Goal: Task Accomplishment & Management: Use online tool/utility

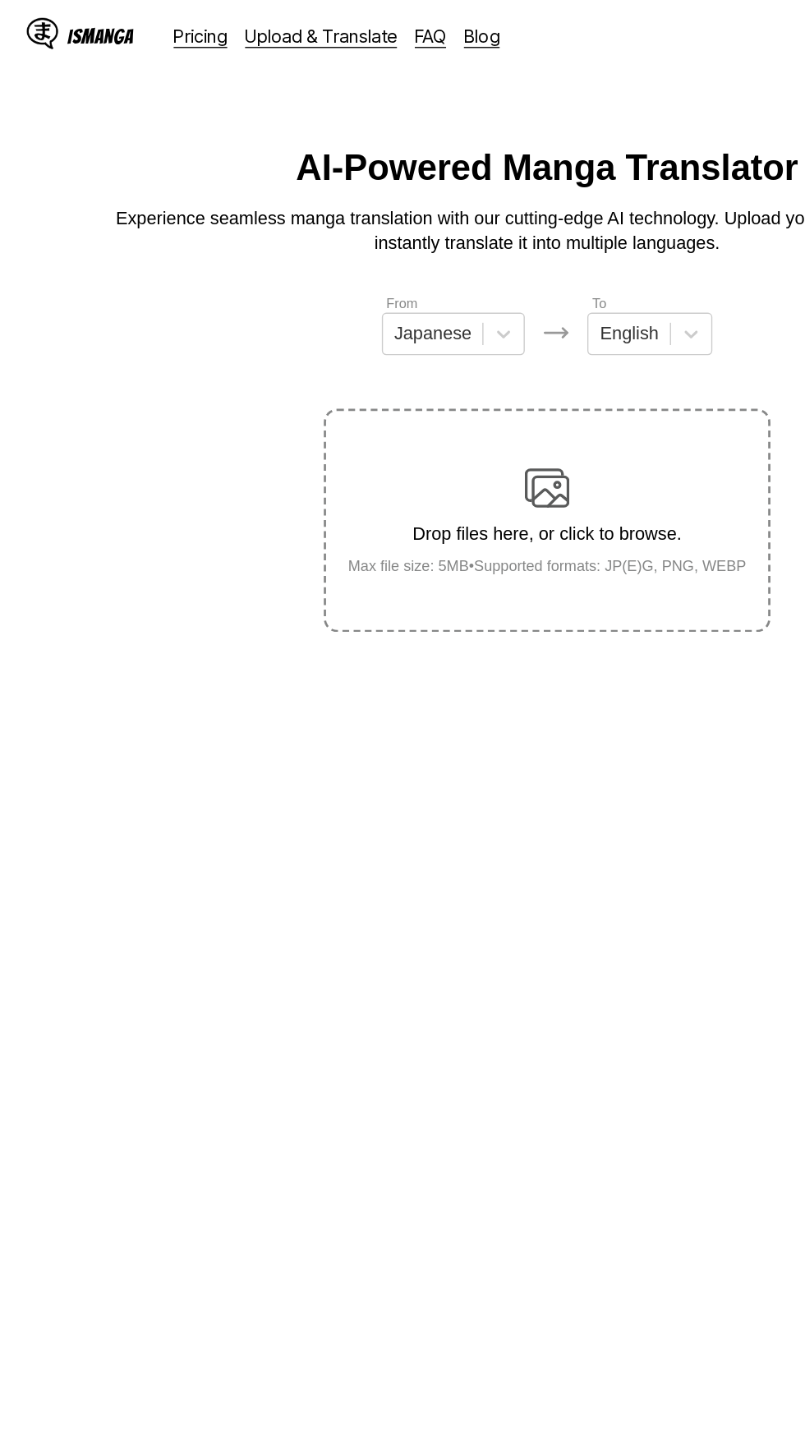
click at [267, 22] on link "Upload & Translate" at bounding box center [237, 26] width 112 height 16
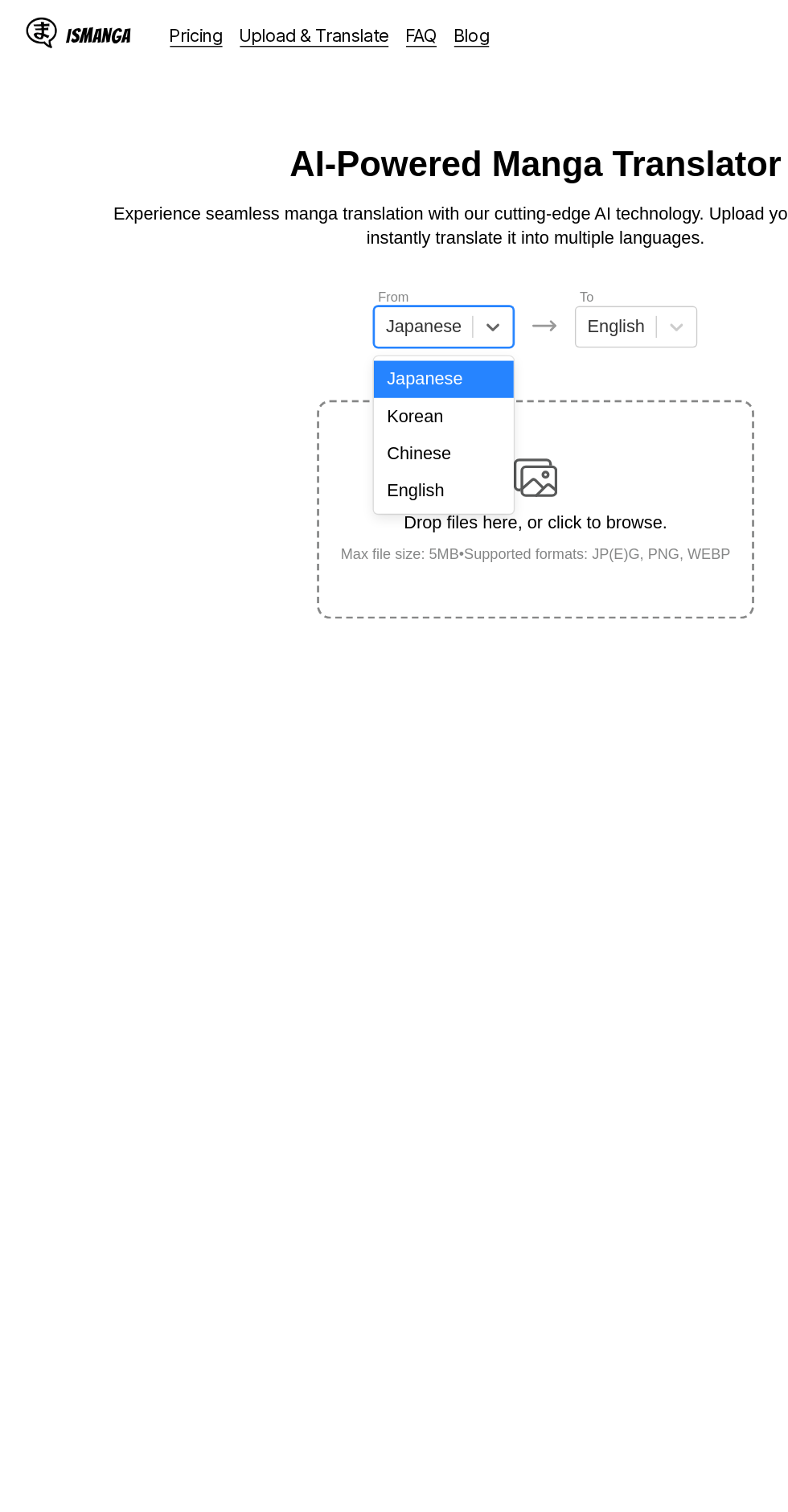
click at [358, 363] on div "English" at bounding box center [326, 361] width 103 height 27
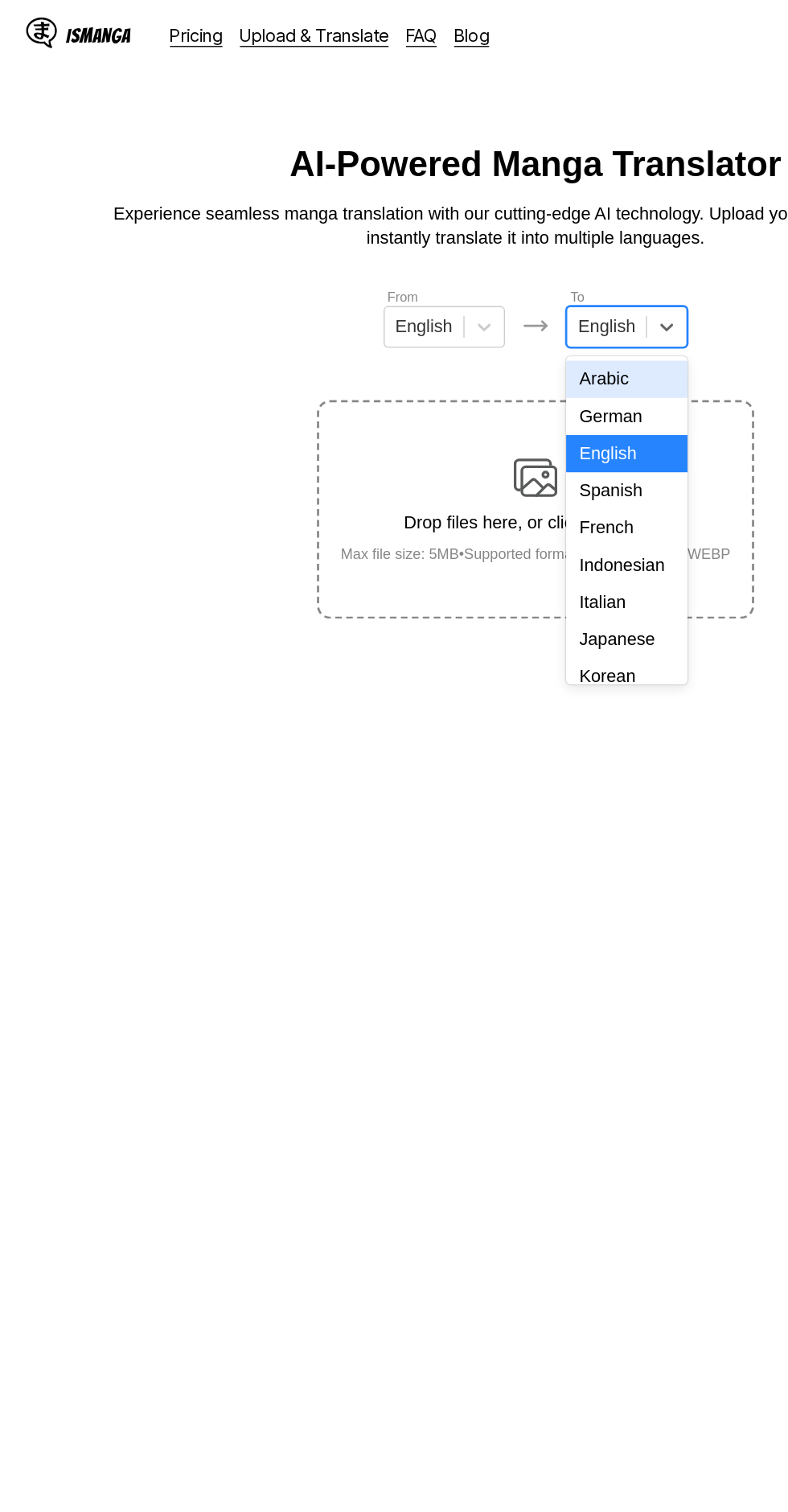
click at [477, 418] on div "Indonesian" at bounding box center [461, 416] width 89 height 27
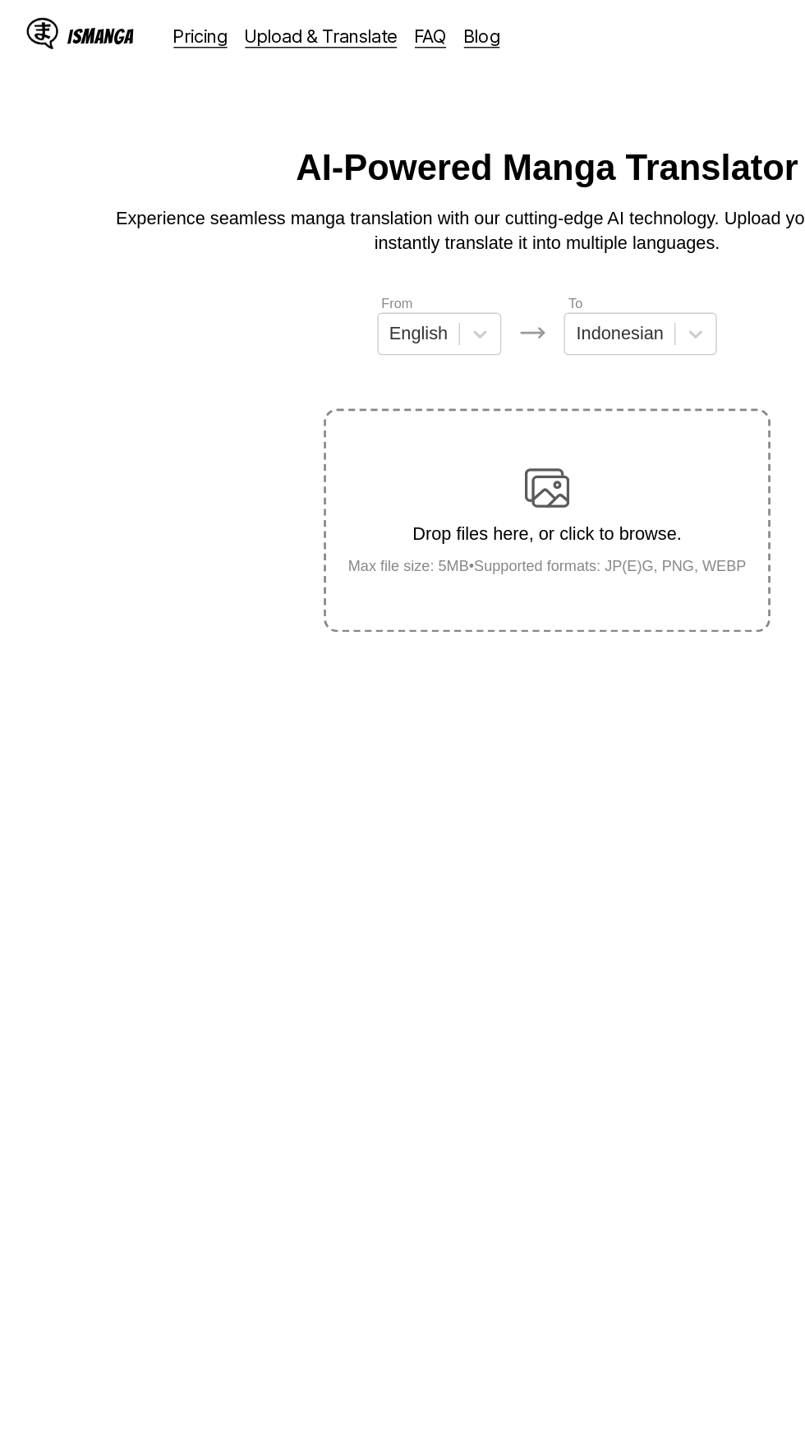
click at [448, 352] on div "Drop files here, or click to browse. Max file size: 5MB • Supported formats: JP…" at bounding box center [403, 383] width 320 height 80
click at [0, 0] on input "Drop files here, or click to browse. Max file size: 5MB • Supported formats: JP…" at bounding box center [0, 0] width 0 height 0
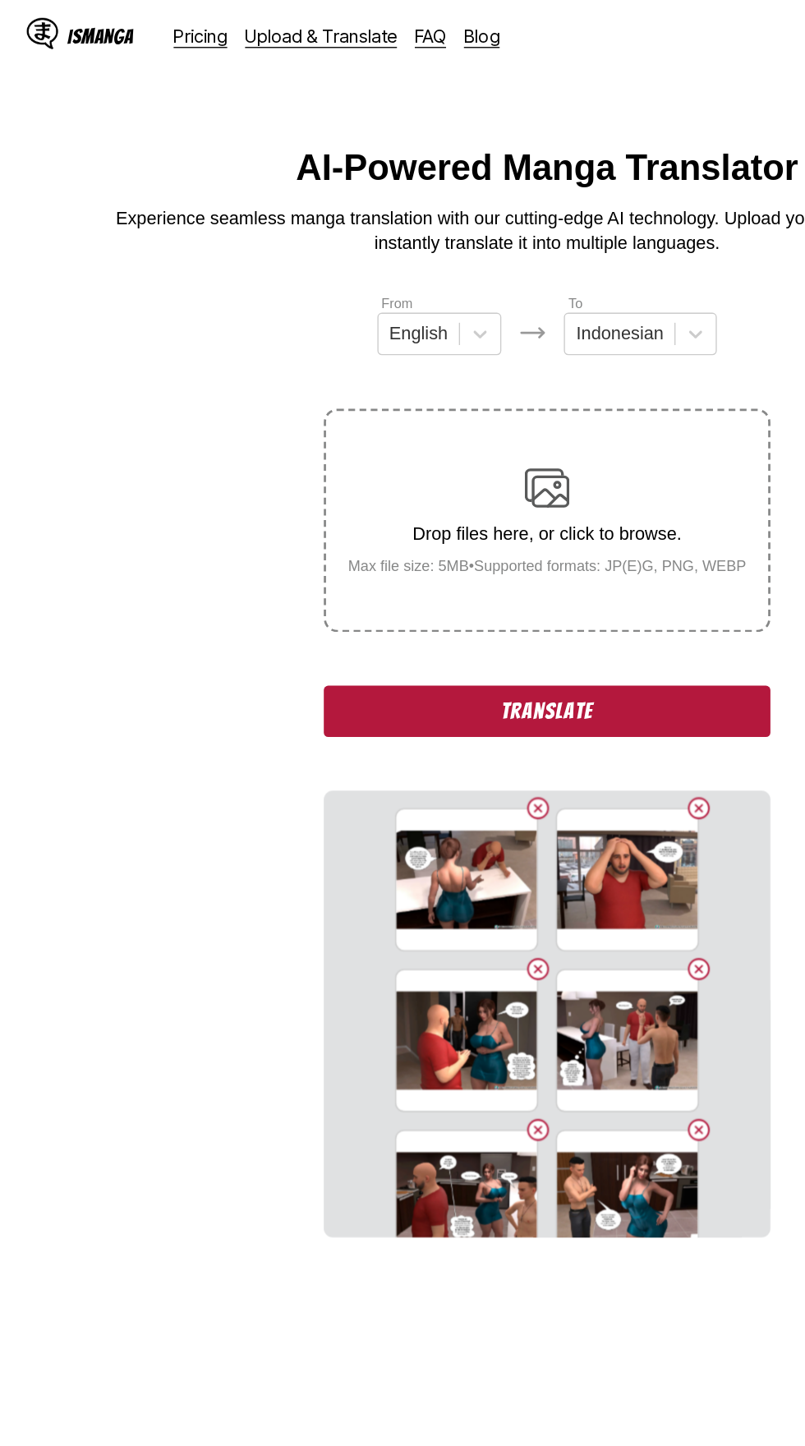
click at [499, 509] on button "Translate" at bounding box center [402, 524] width 329 height 38
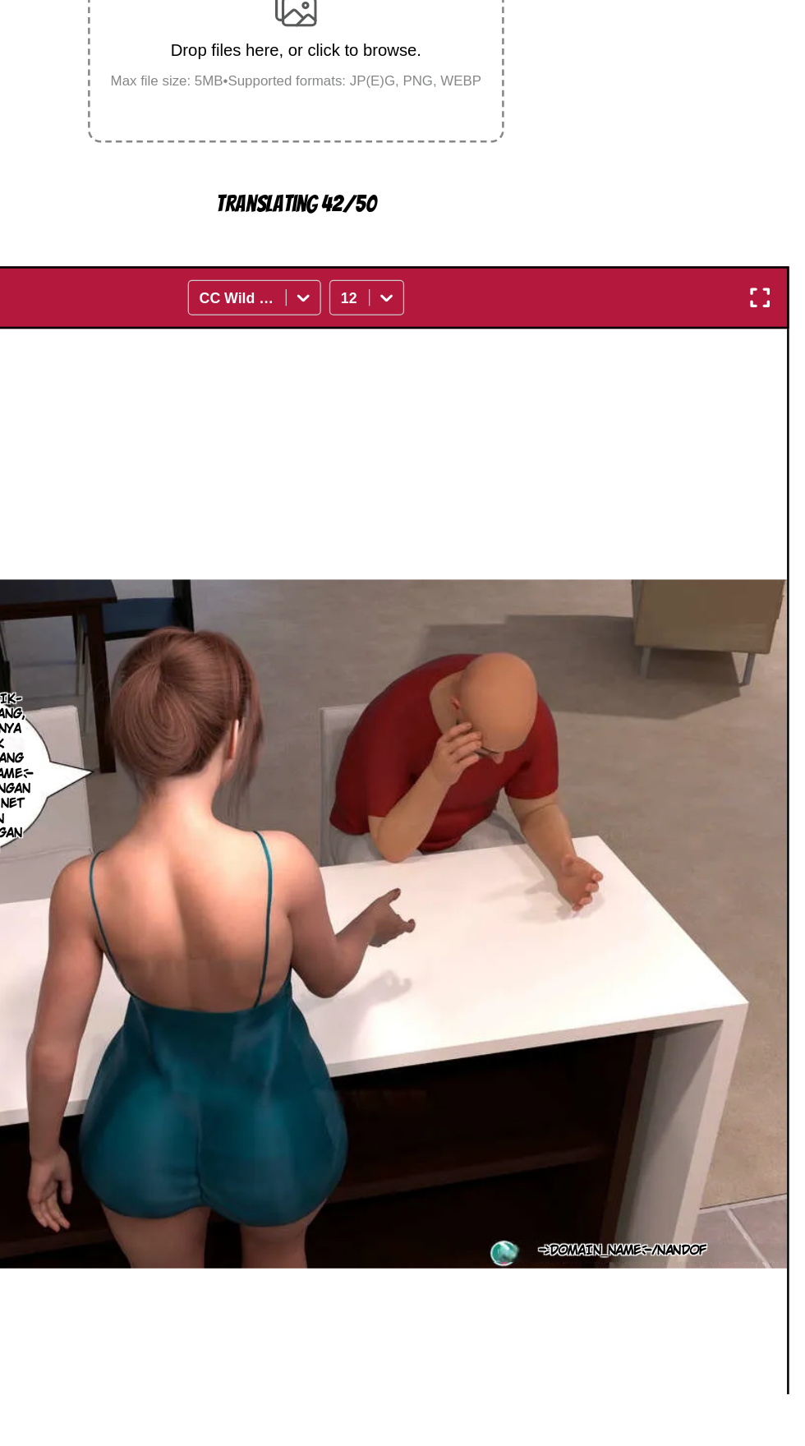
scroll to position [7, 0]
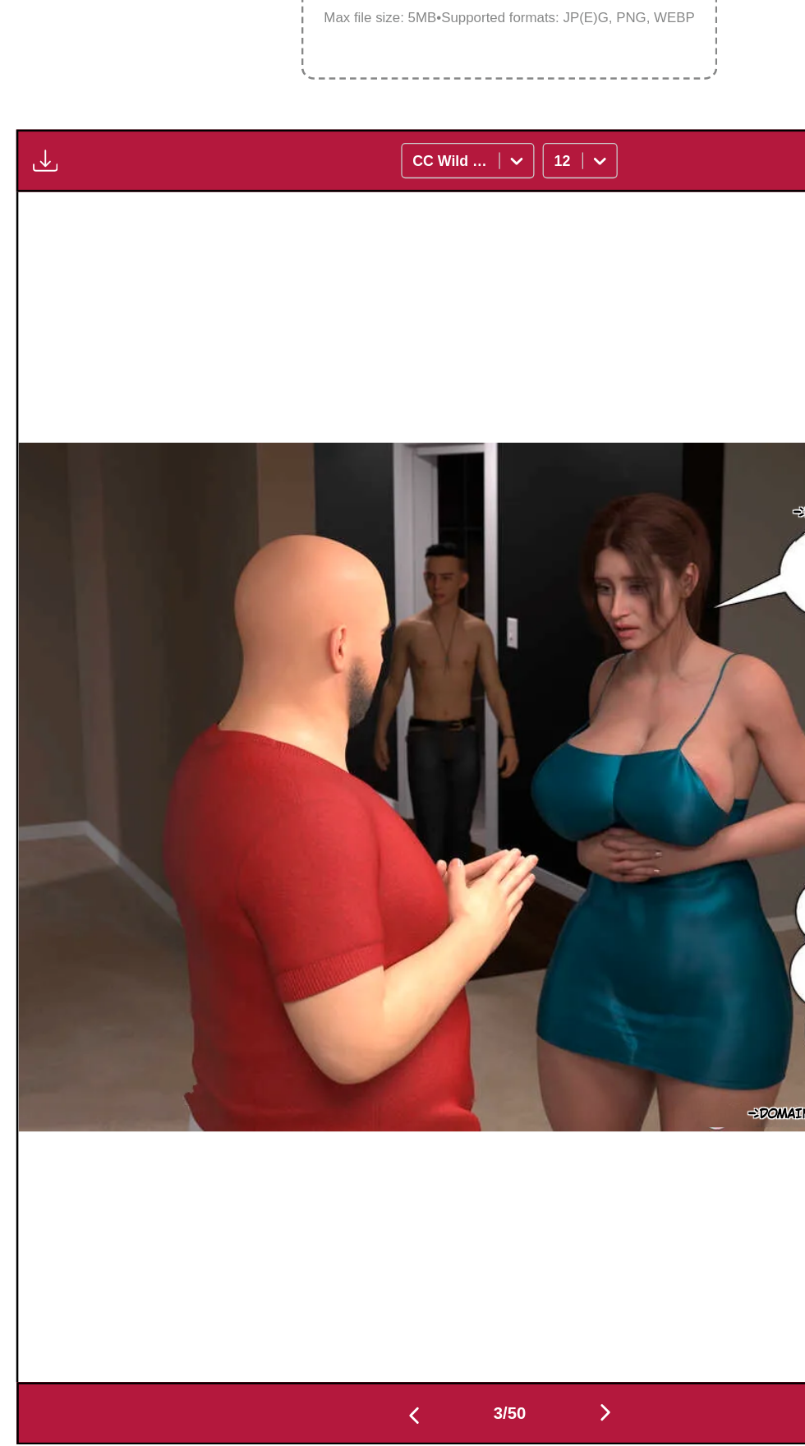
scroll to position [98, 0]
click at [47, 421] on button "button" at bounding box center [36, 431] width 30 height 21
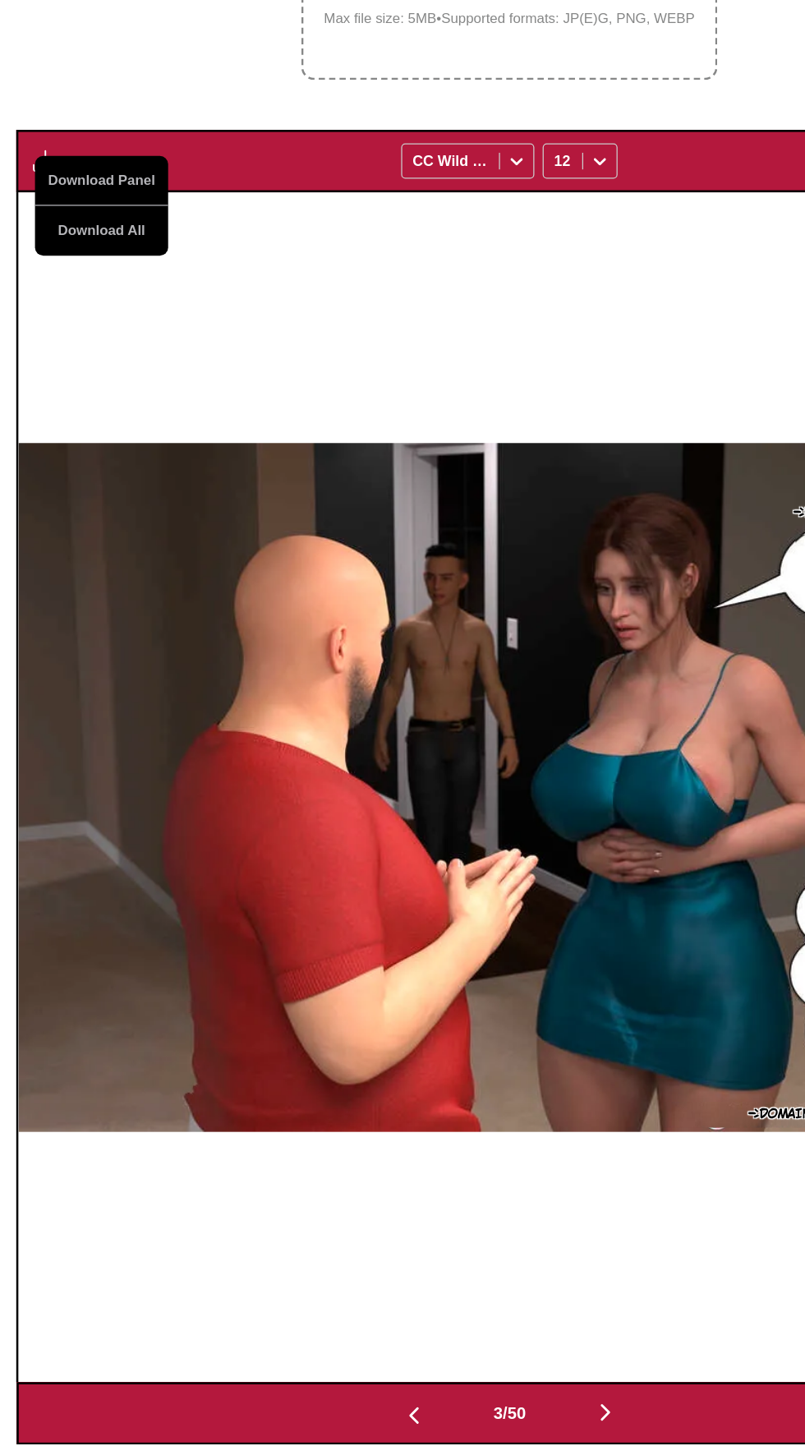
click at [108, 467] on button "Download All" at bounding box center [80, 486] width 105 height 39
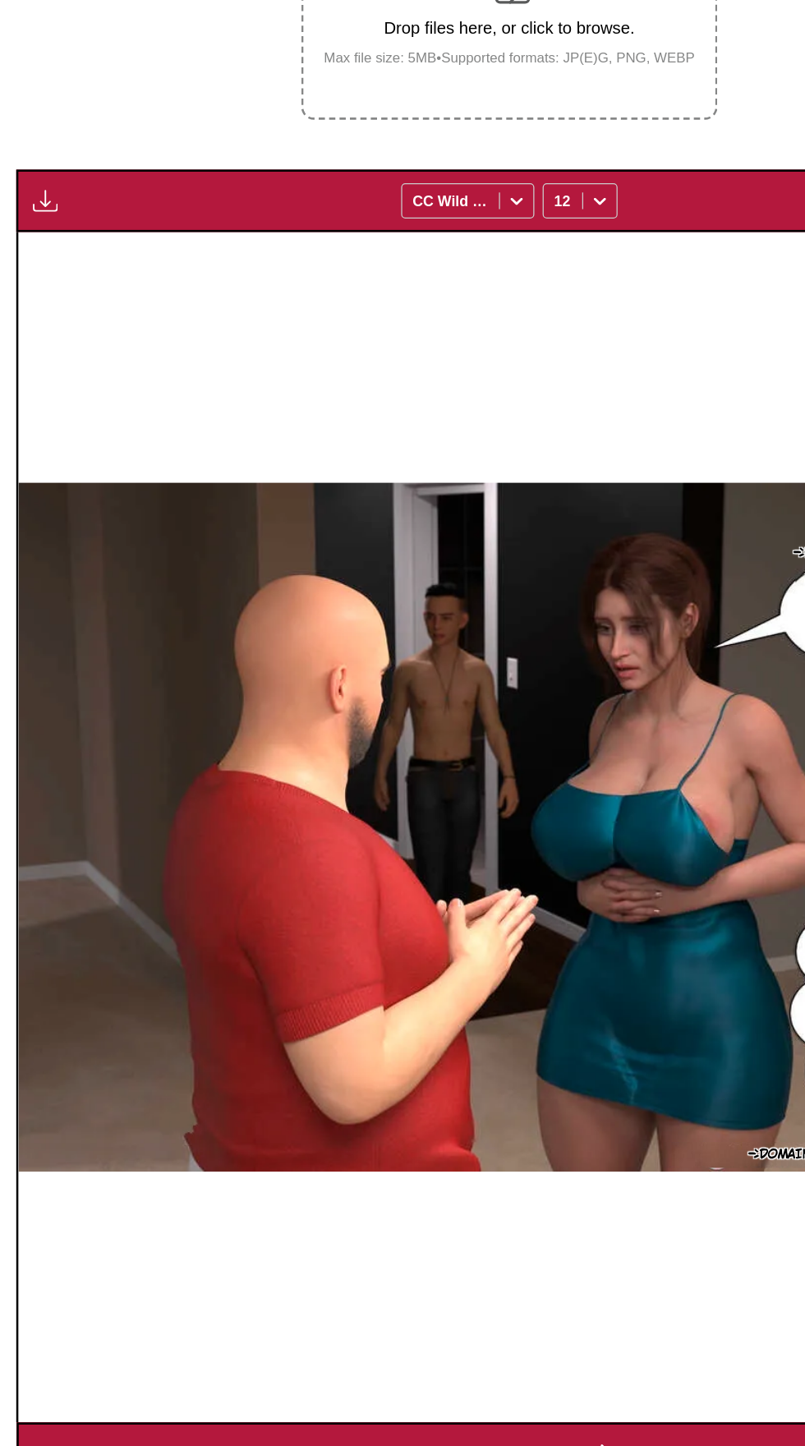
scroll to position [0, 0]
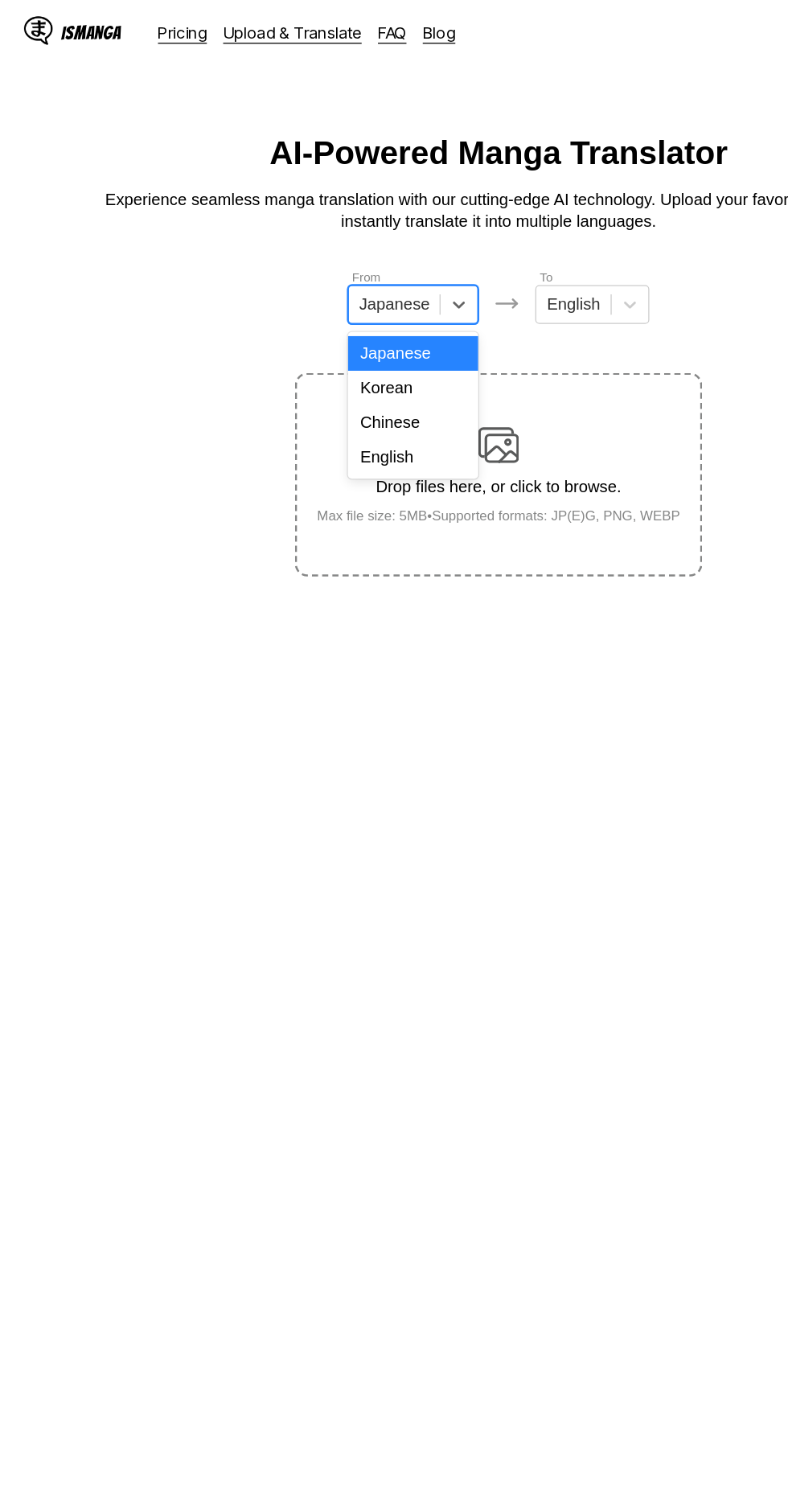
click at [345, 356] on div "English" at bounding box center [326, 361] width 103 height 27
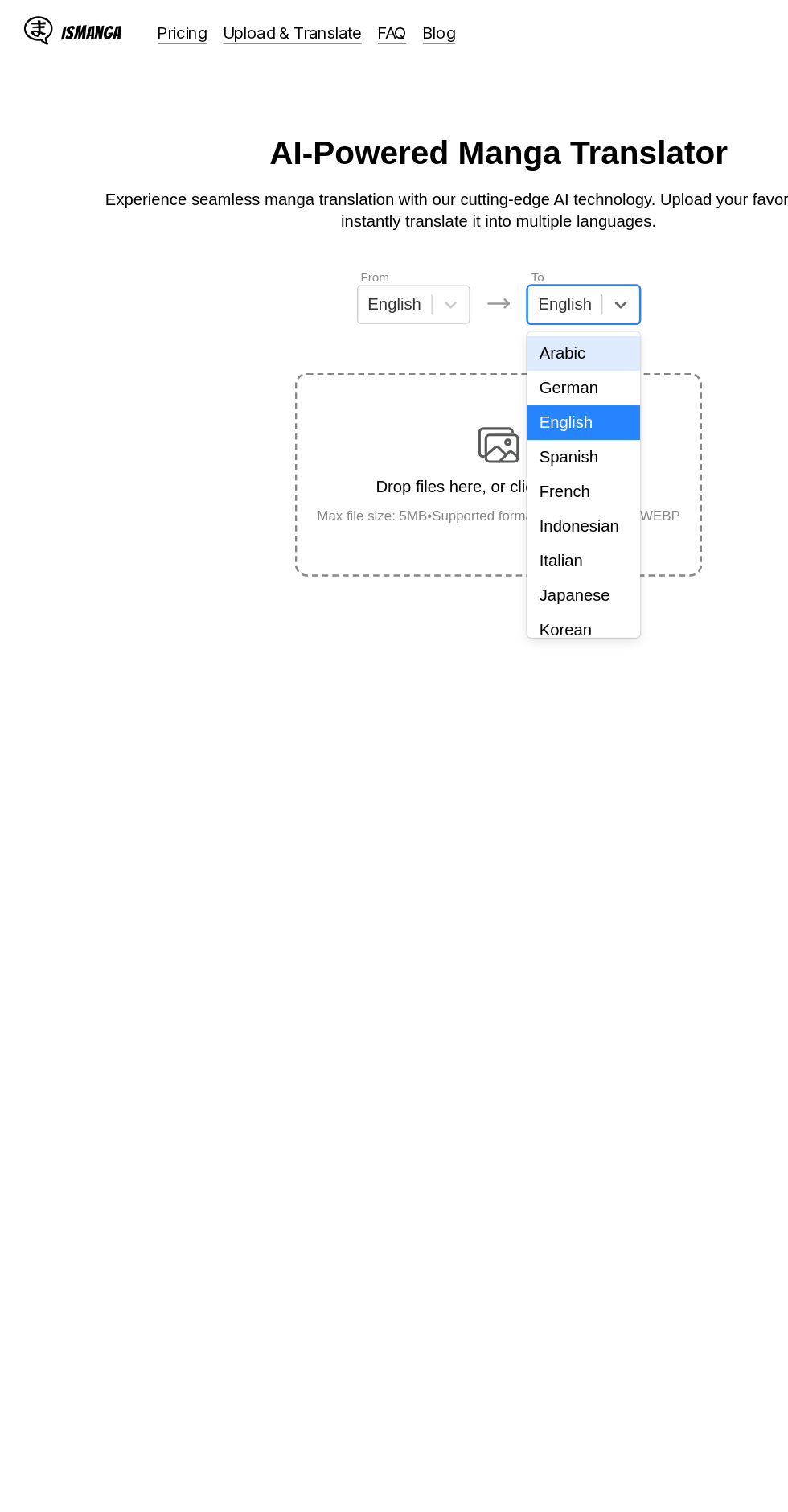
click at [472, 420] on div "Indonesian" at bounding box center [461, 416] width 89 height 27
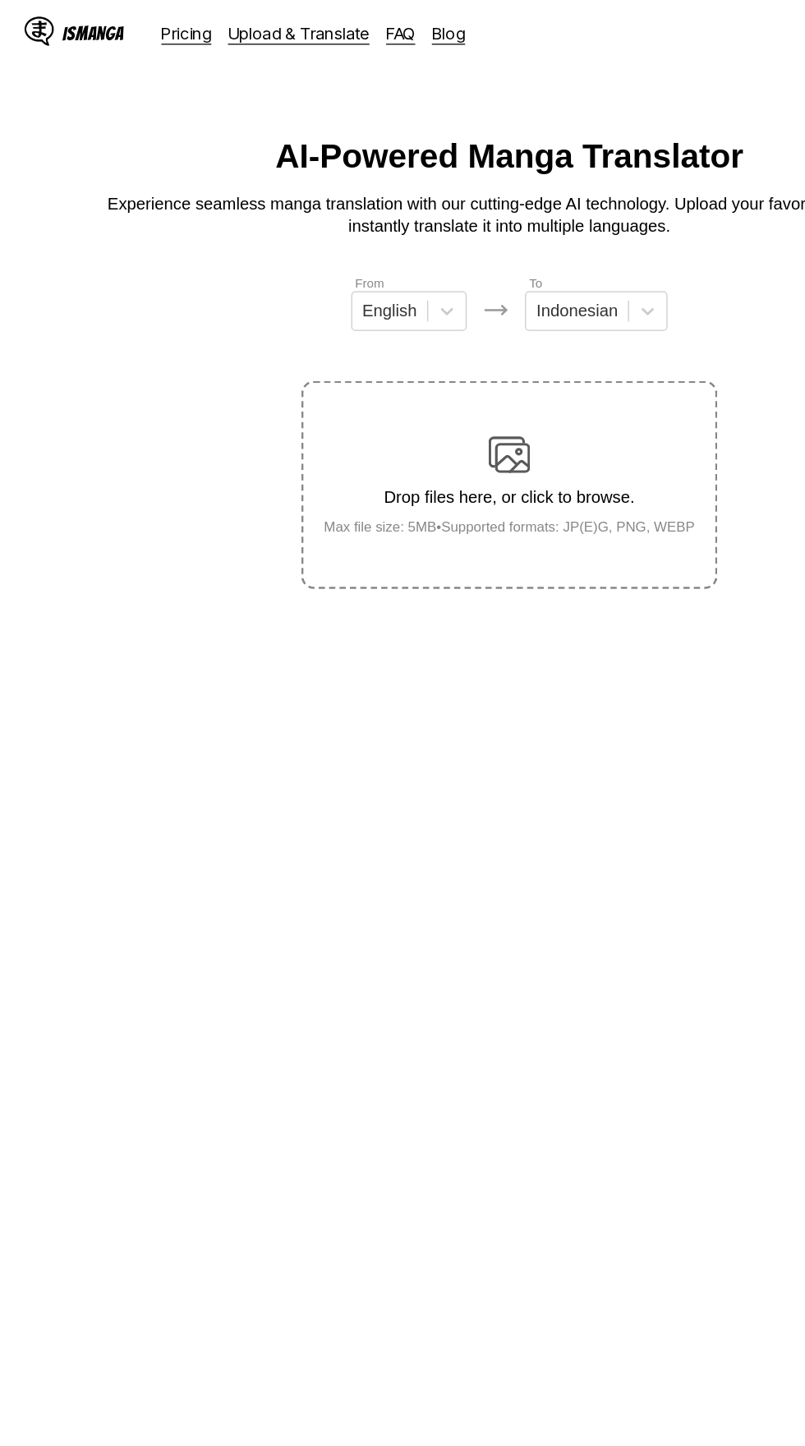
click at [412, 346] on img at bounding box center [402, 359] width 33 height 33
click at [0, 0] on input "Drop files here, or click to browse. Max file size: 5MB • Supported formats: JP…" at bounding box center [0, 0] width 0 height 0
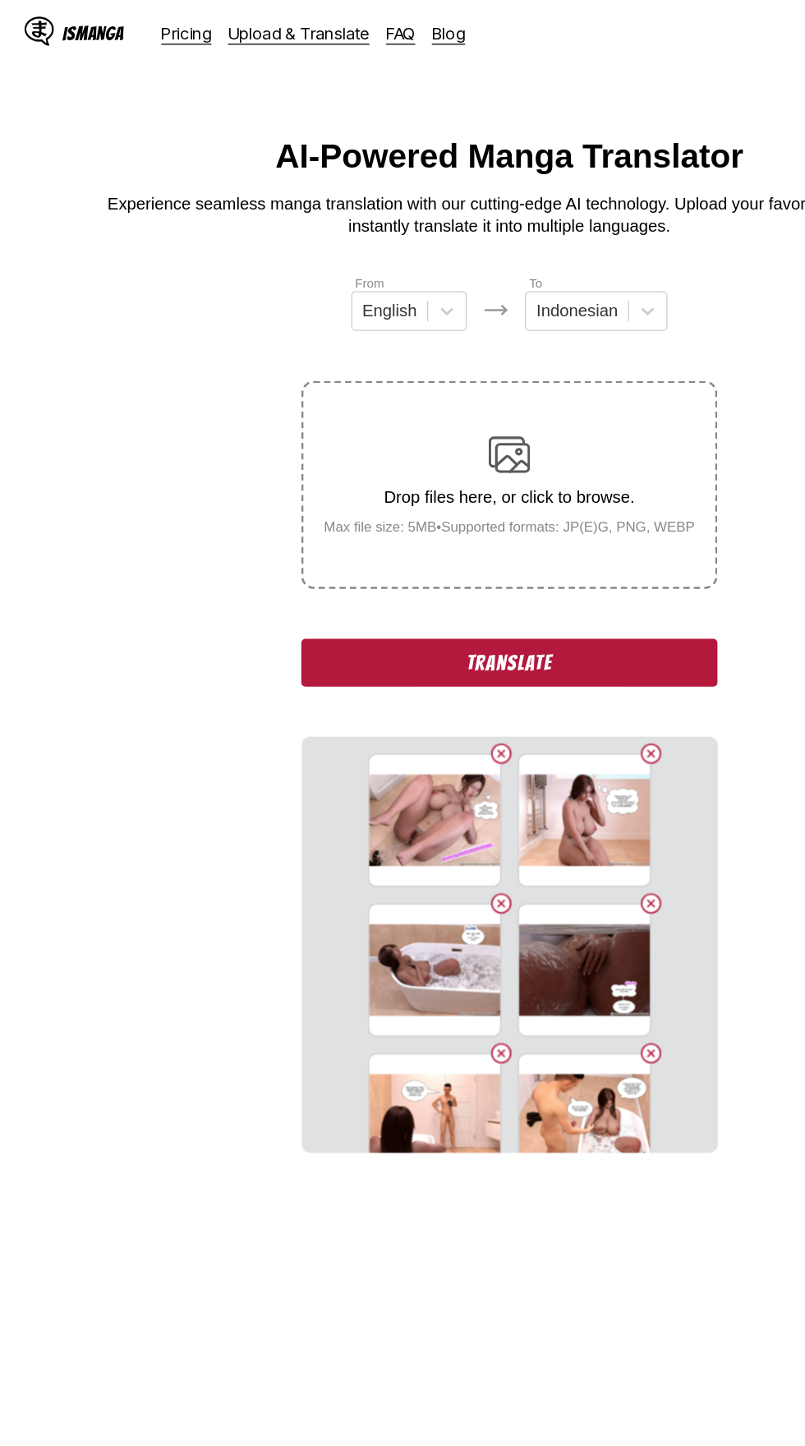
click at [517, 509] on button "Translate" at bounding box center [402, 524] width 329 height 38
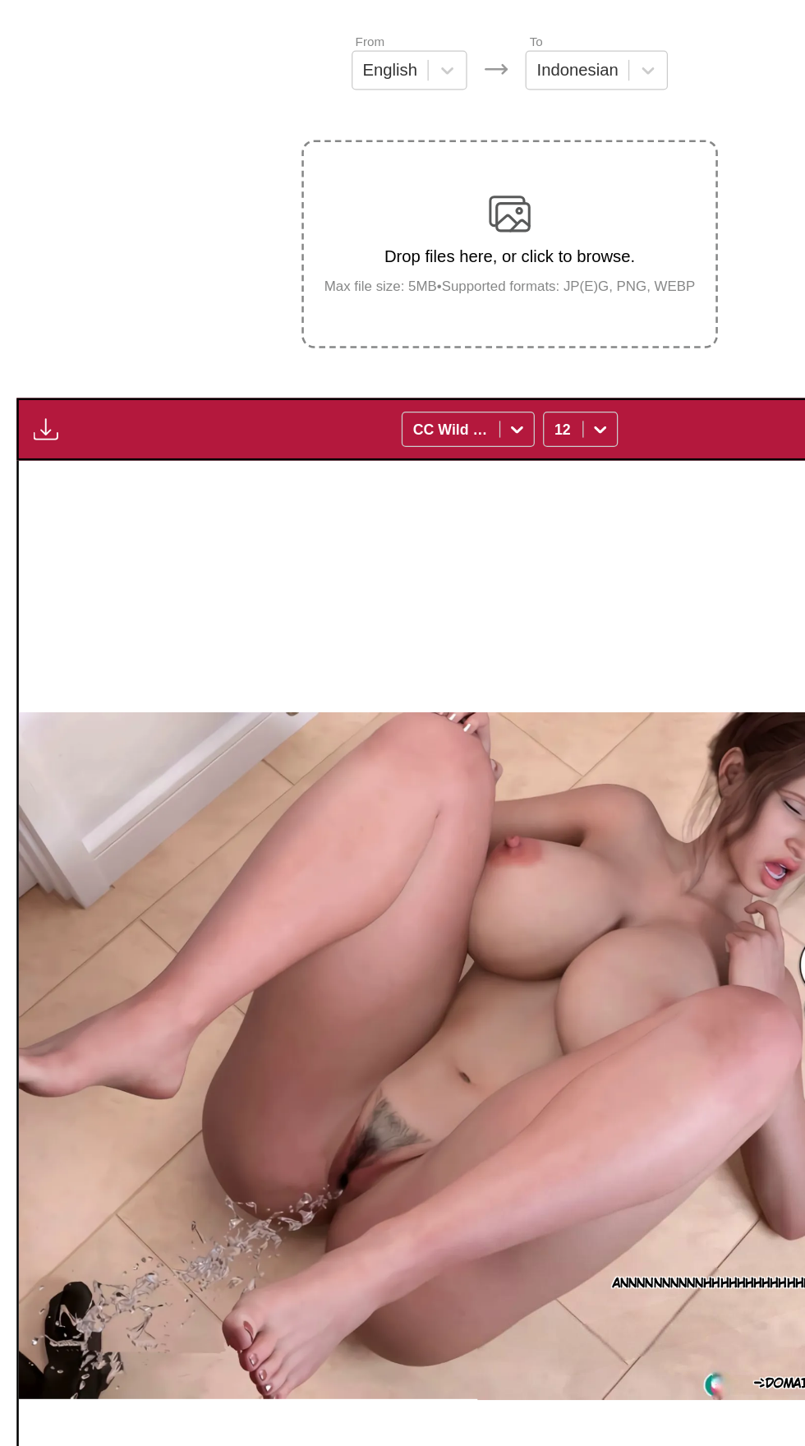
scroll to position [77, 0]
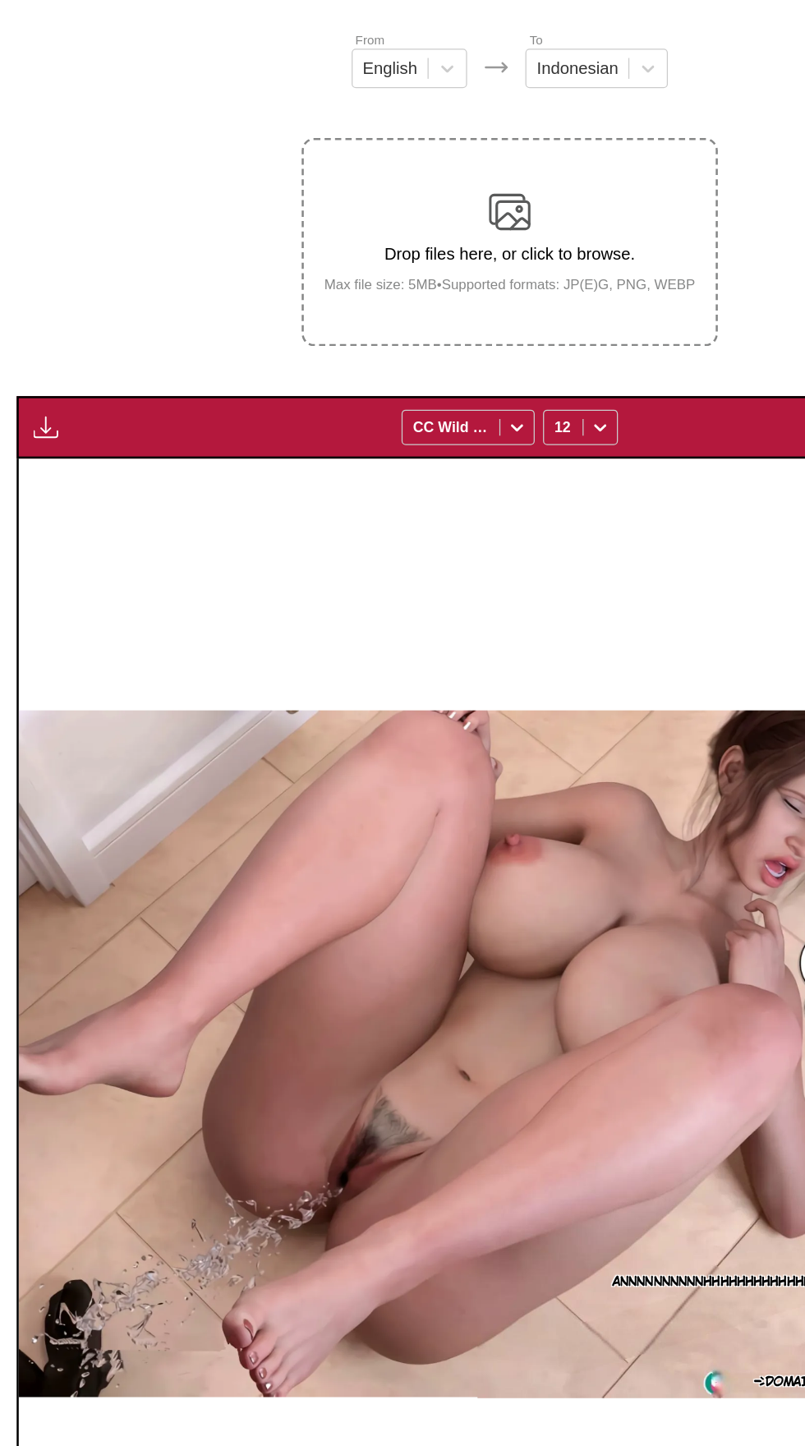
click at [44, 442] on img "button" at bounding box center [36, 452] width 20 height 20
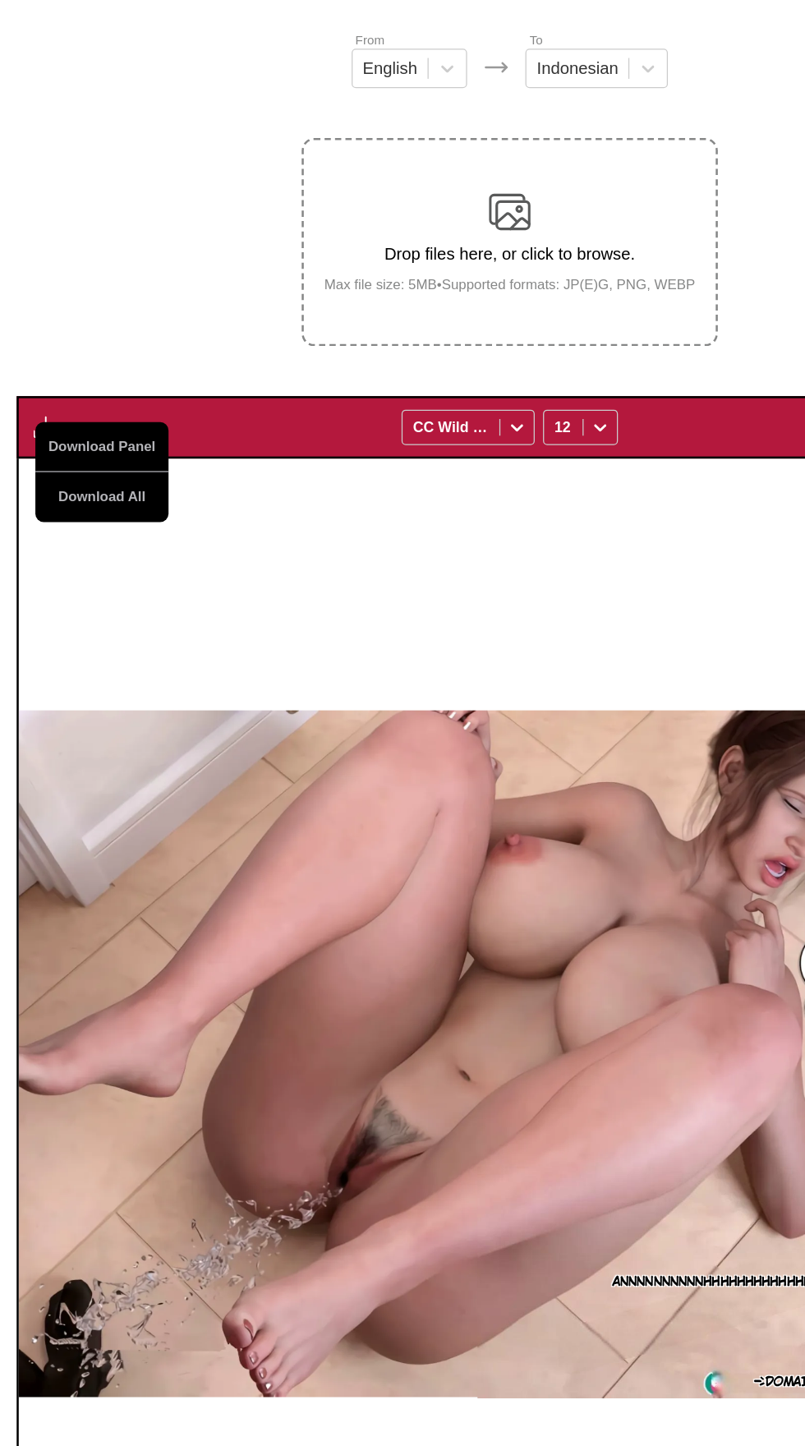
click at [102, 487] on button "Download All" at bounding box center [80, 506] width 105 height 39
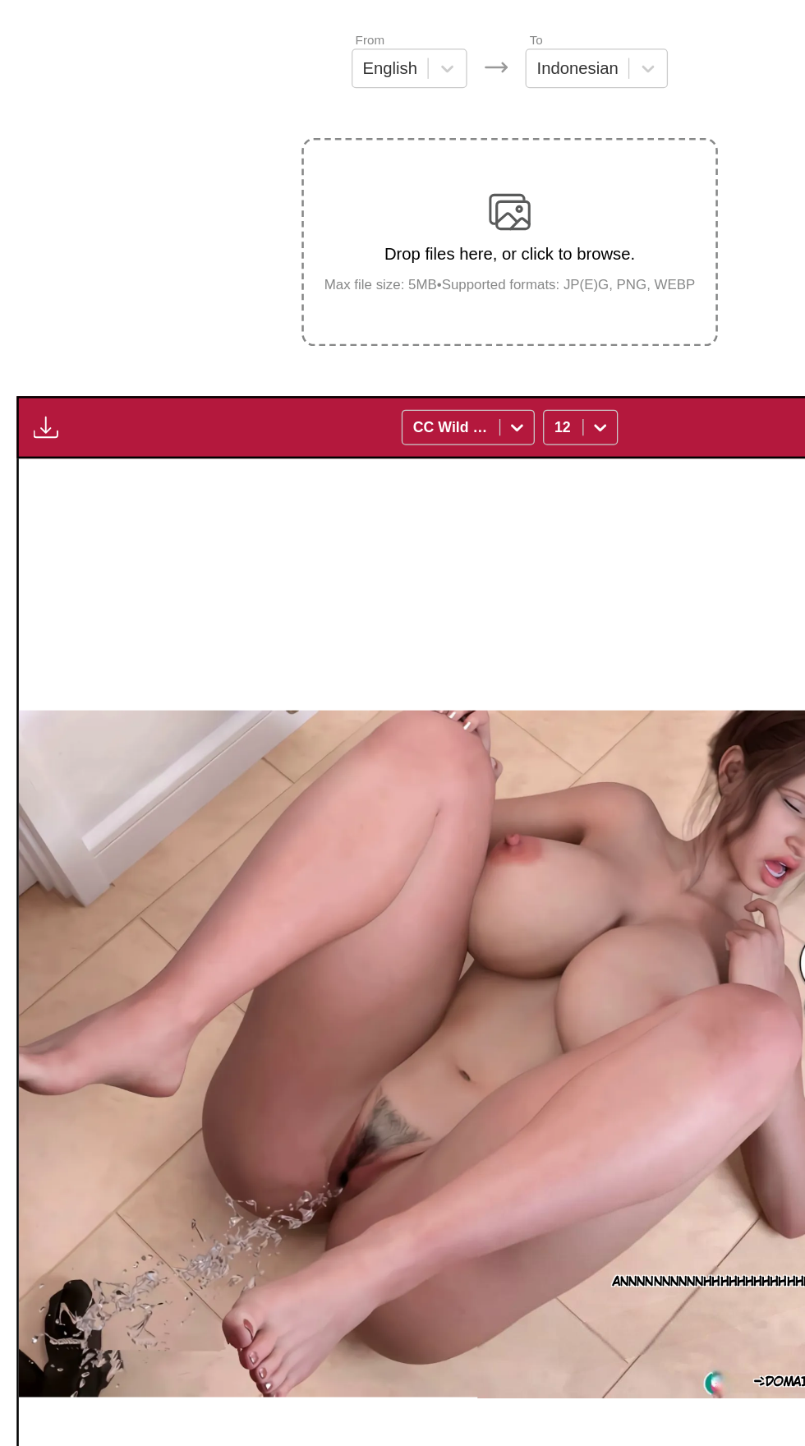
click at [38, 462] on img "button" at bounding box center [36, 452] width 20 height 20
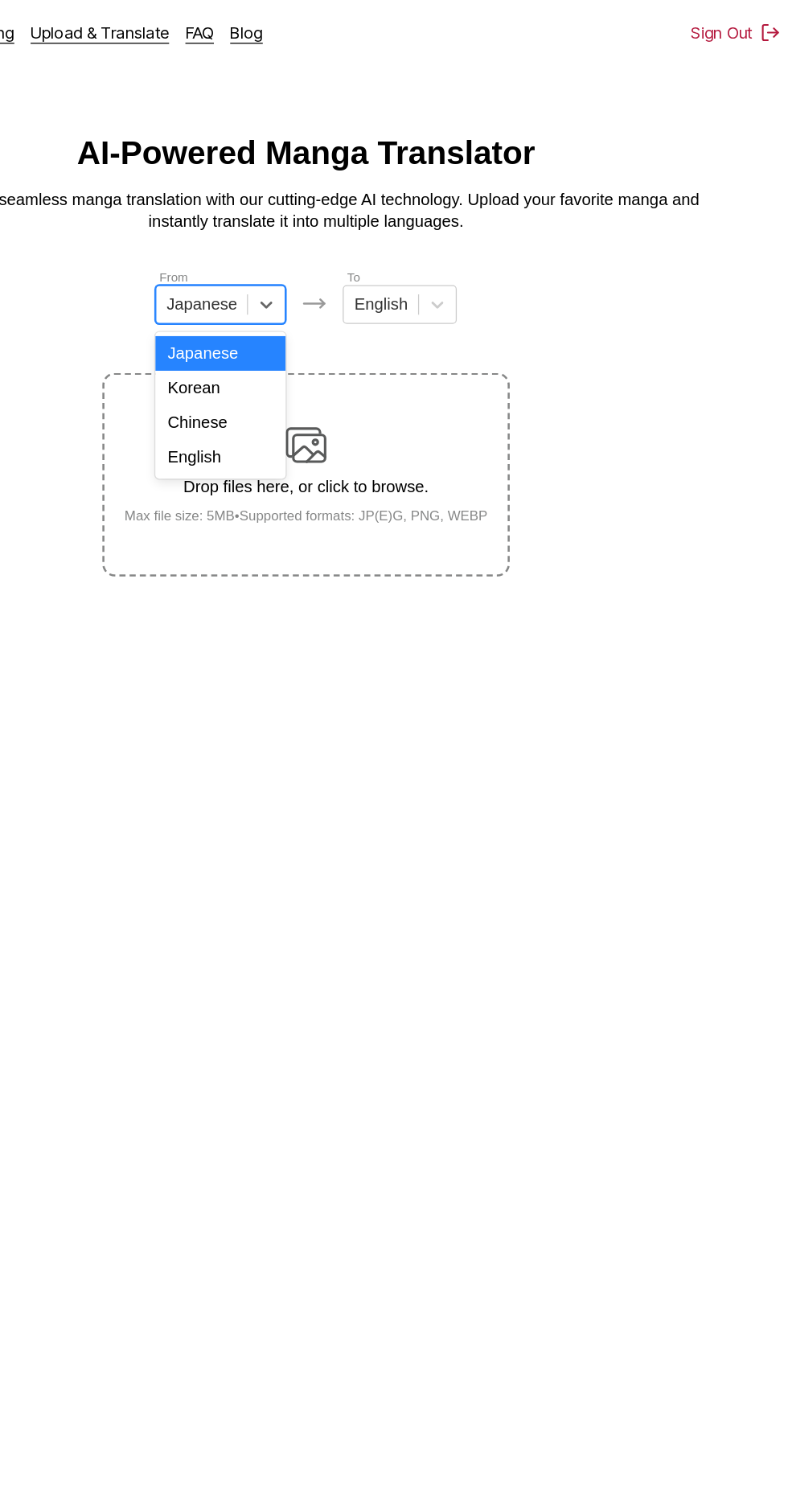
click at [349, 355] on div "English" at bounding box center [326, 361] width 103 height 27
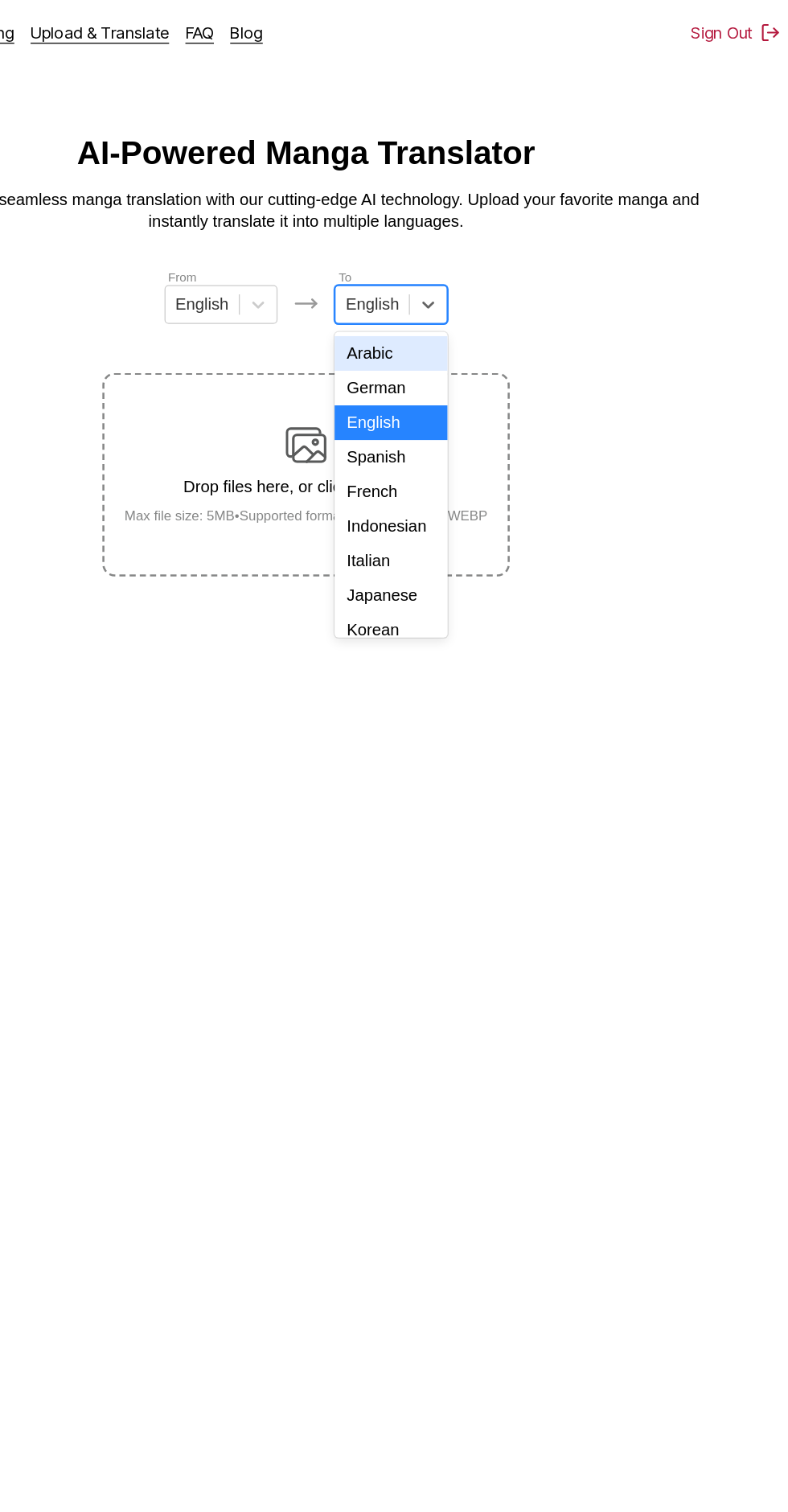
click at [483, 417] on div "Indonesian" at bounding box center [461, 416] width 89 height 27
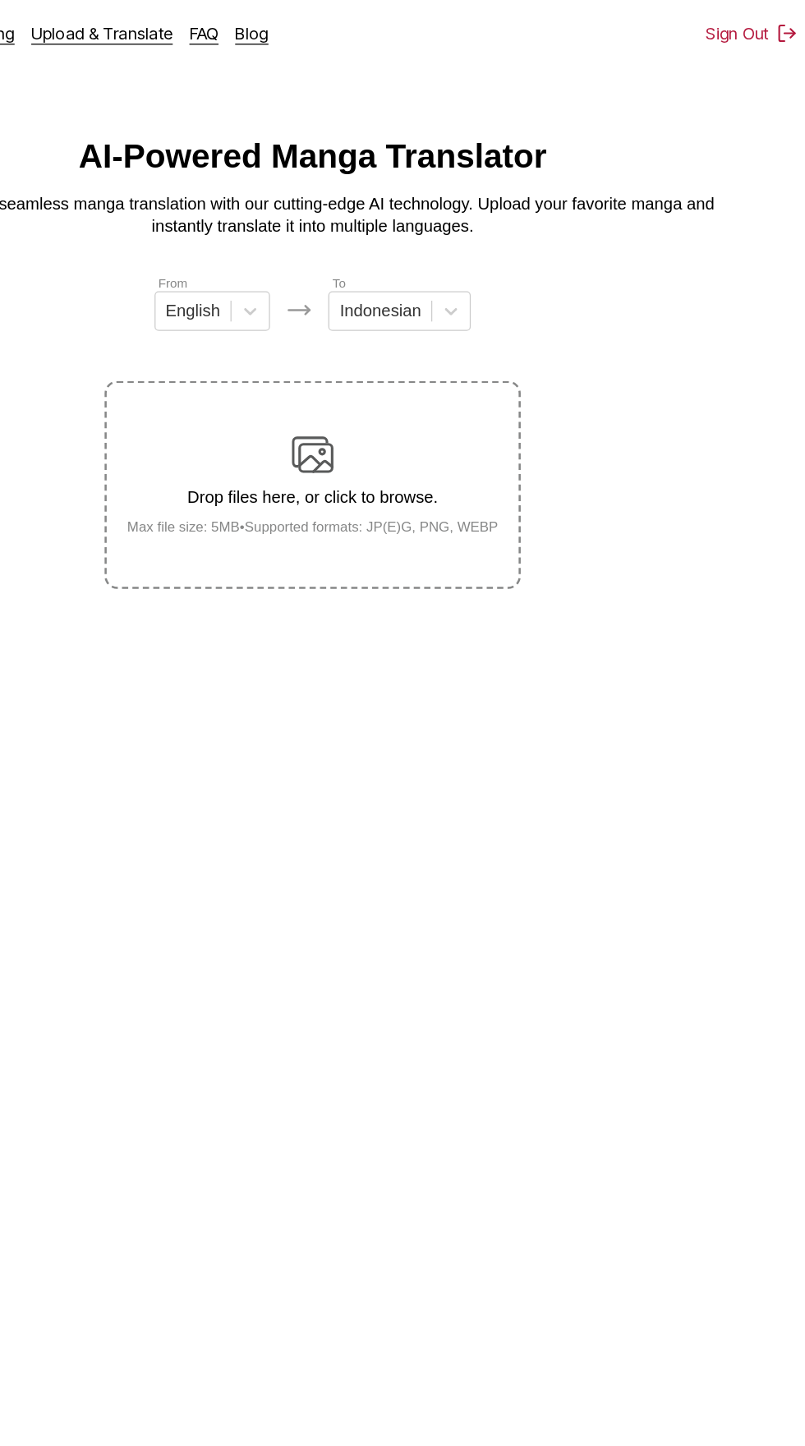
click at [433, 346] on div "Drop files here, or click to browse. Max file size: 5MB • Supported formats: JP…" at bounding box center [403, 383] width 320 height 80
click at [0, 0] on input "Drop files here, or click to browse. Max file size: 5MB • Supported formats: JP…" at bounding box center [0, 0] width 0 height 0
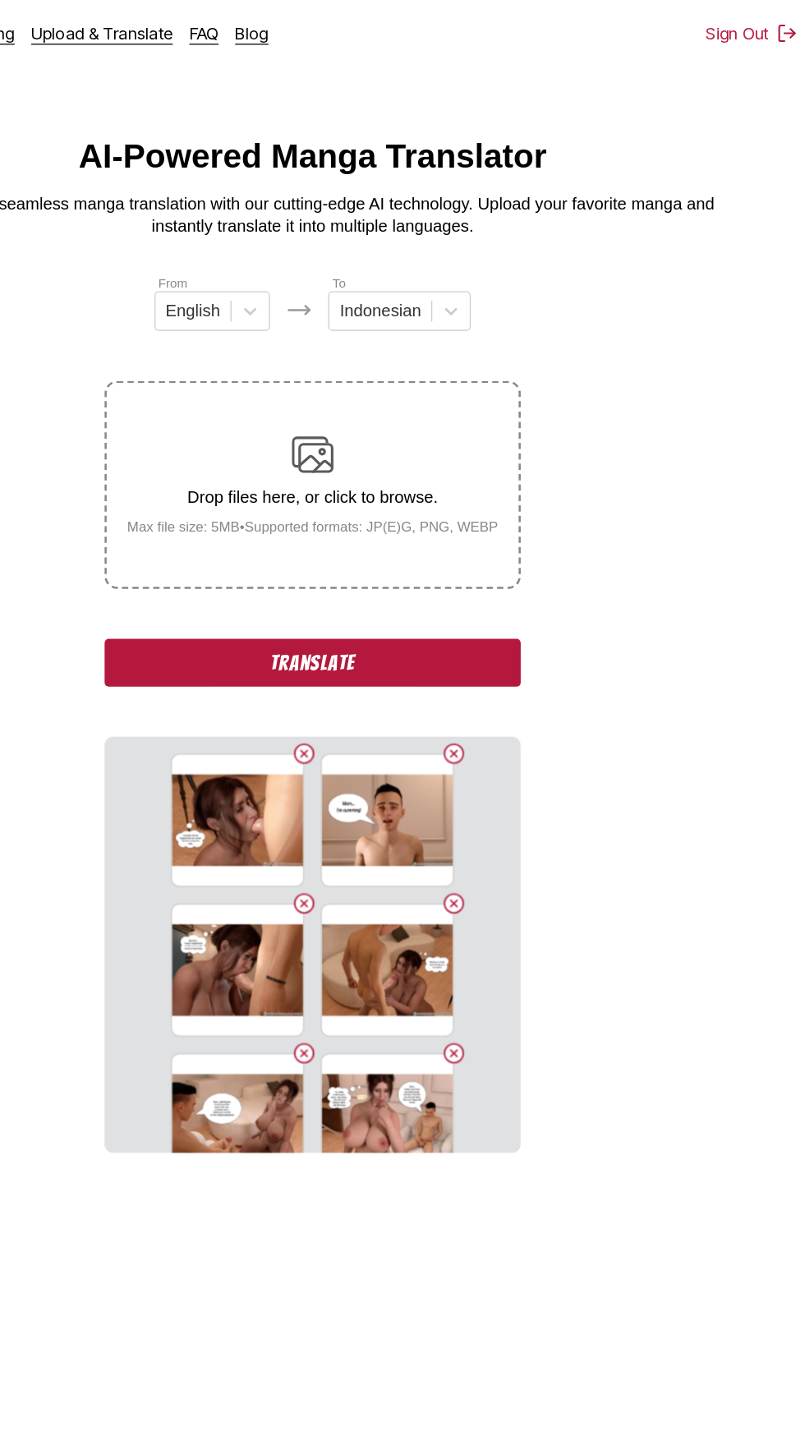
click at [511, 505] on button "Translate" at bounding box center [402, 524] width 329 height 38
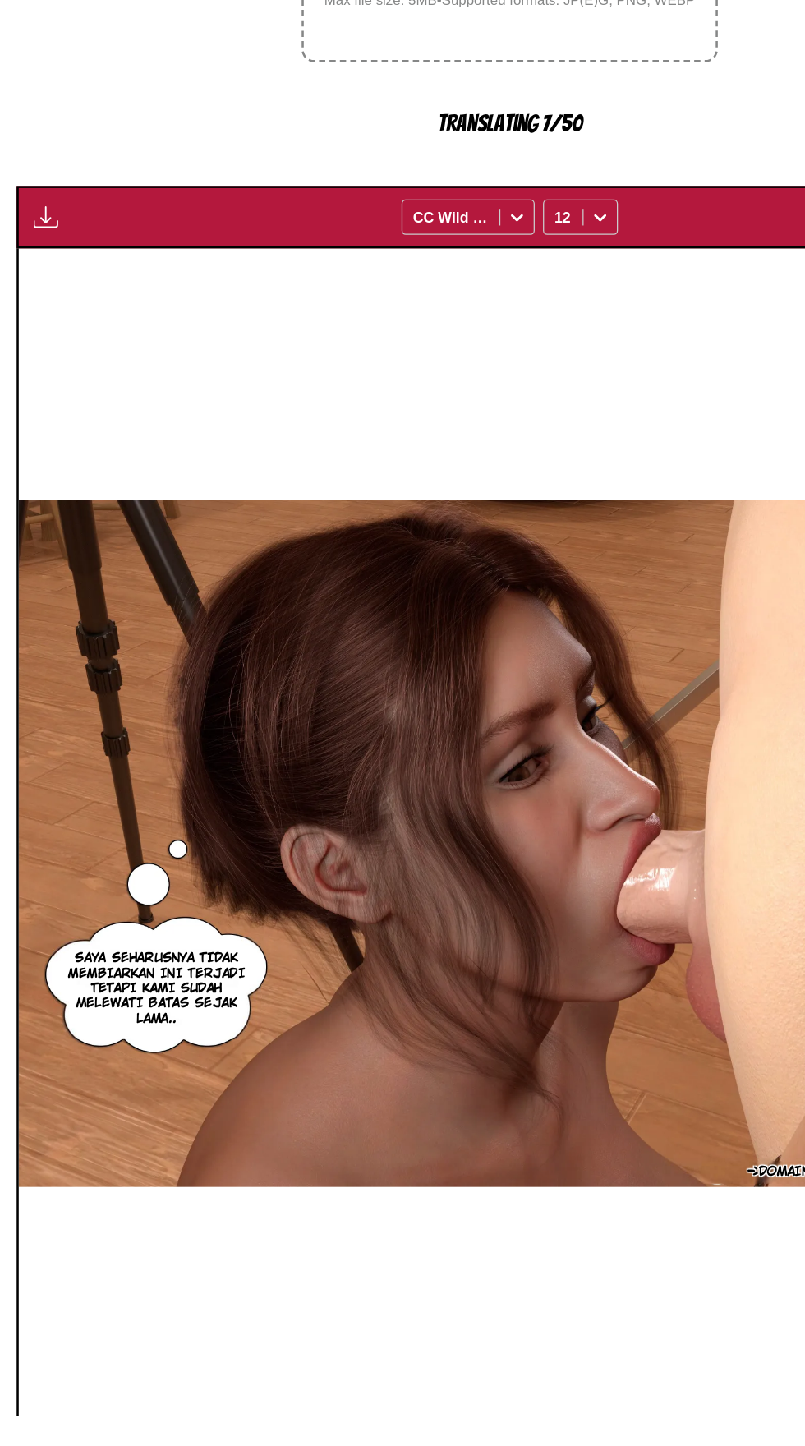
scroll to position [90, 0]
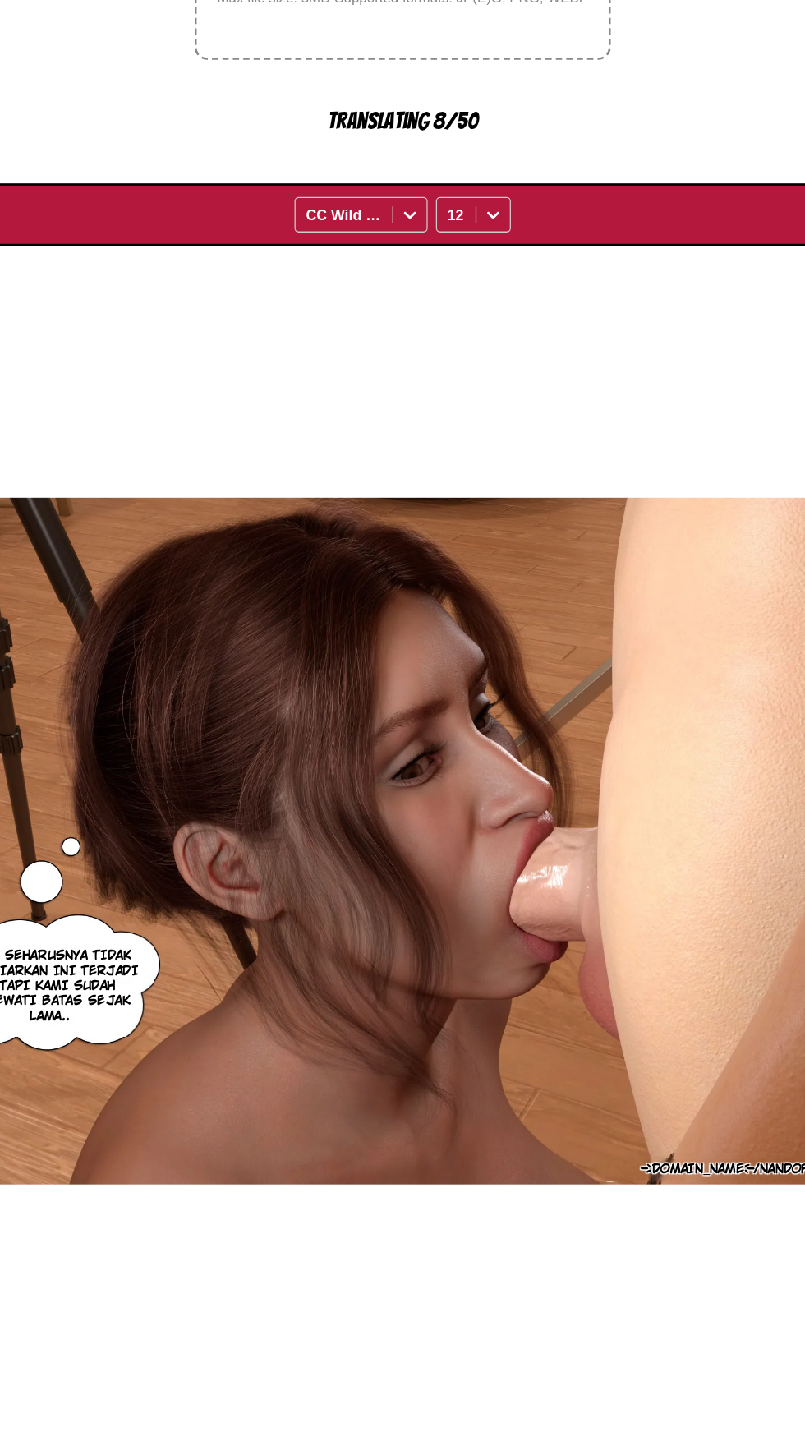
scroll to position [0, 776]
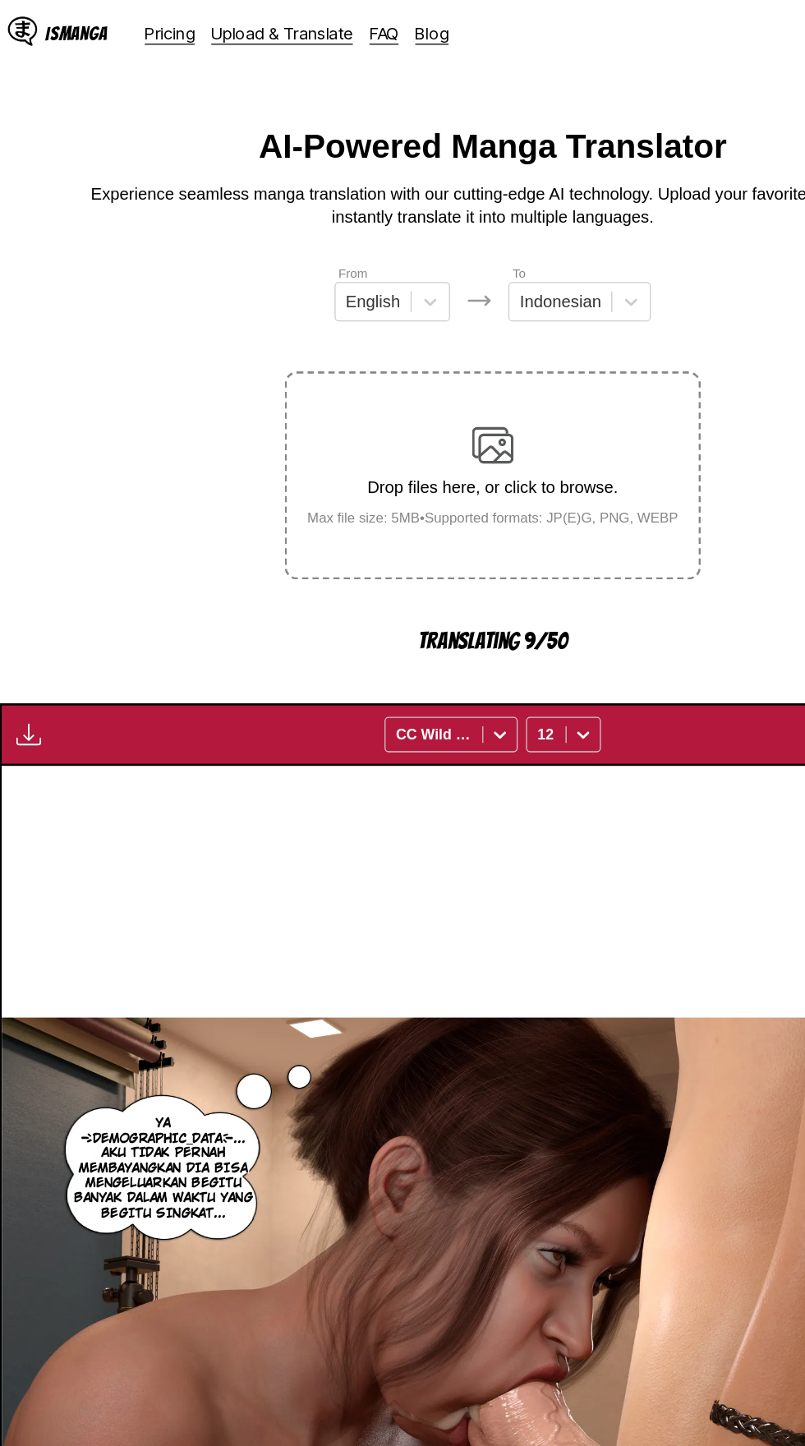
scroll to position [0, 0]
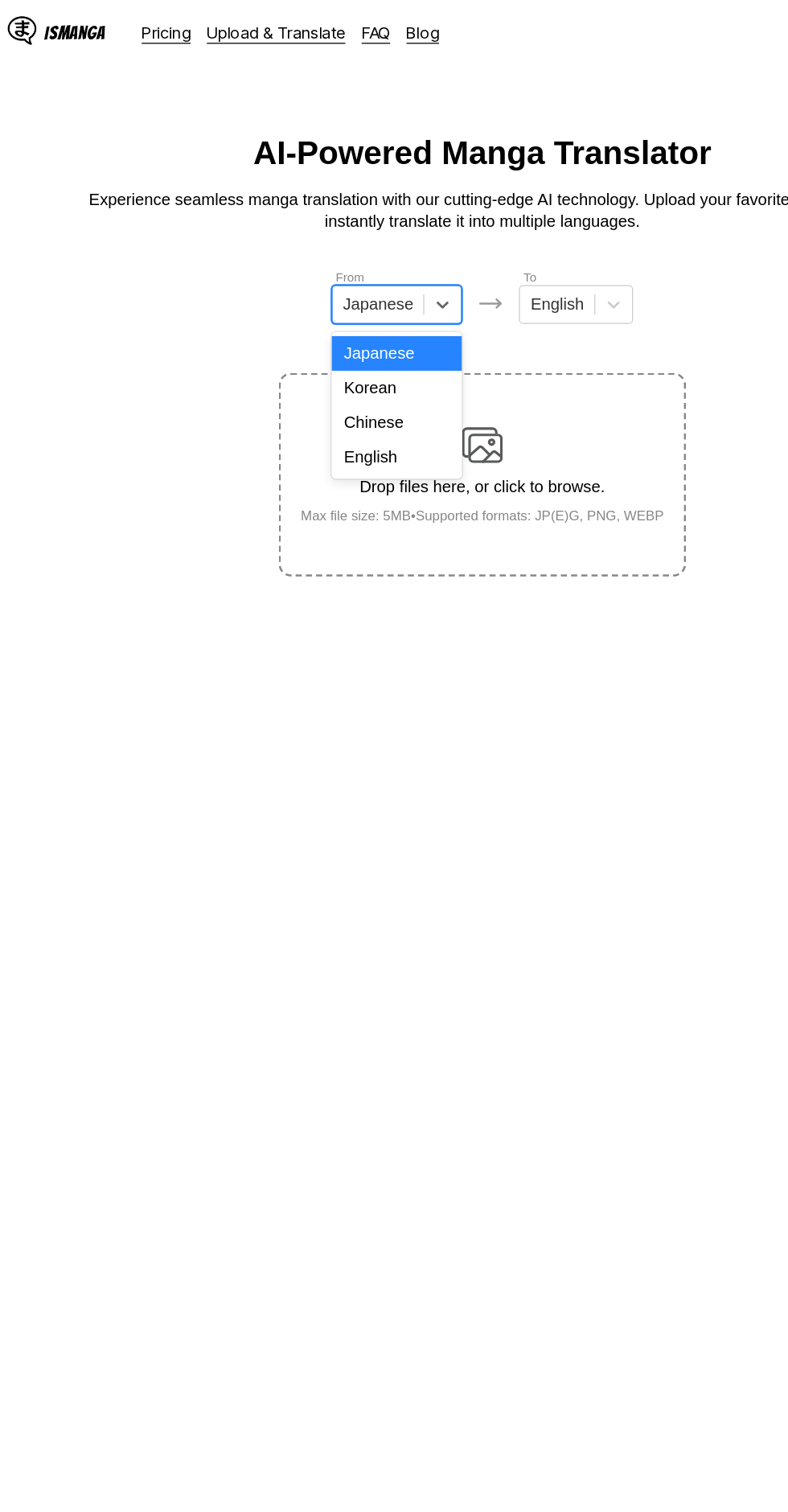
click at [345, 359] on div "English" at bounding box center [326, 361] width 103 height 27
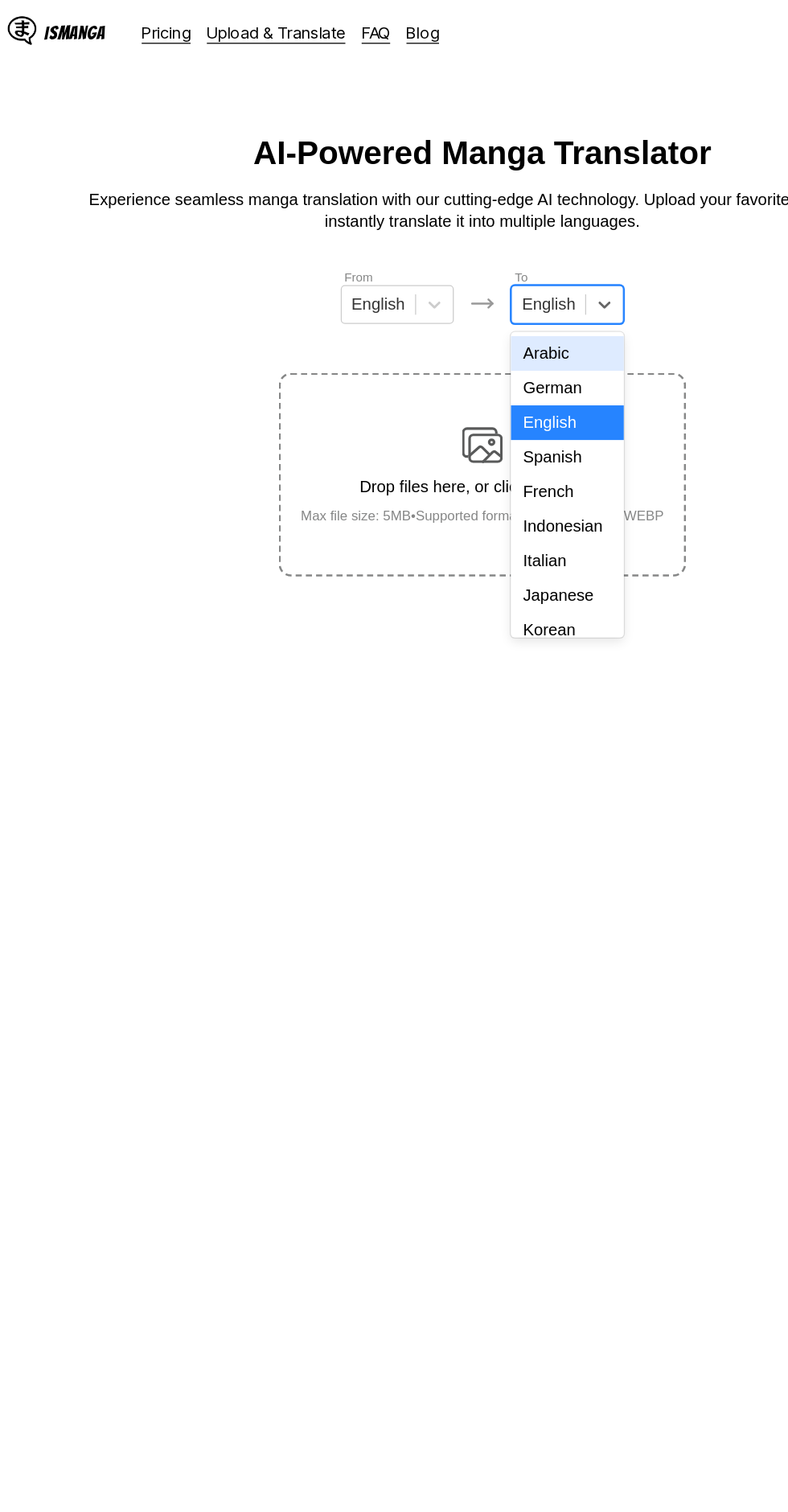
click at [484, 418] on div "Indonesian" at bounding box center [461, 416] width 89 height 27
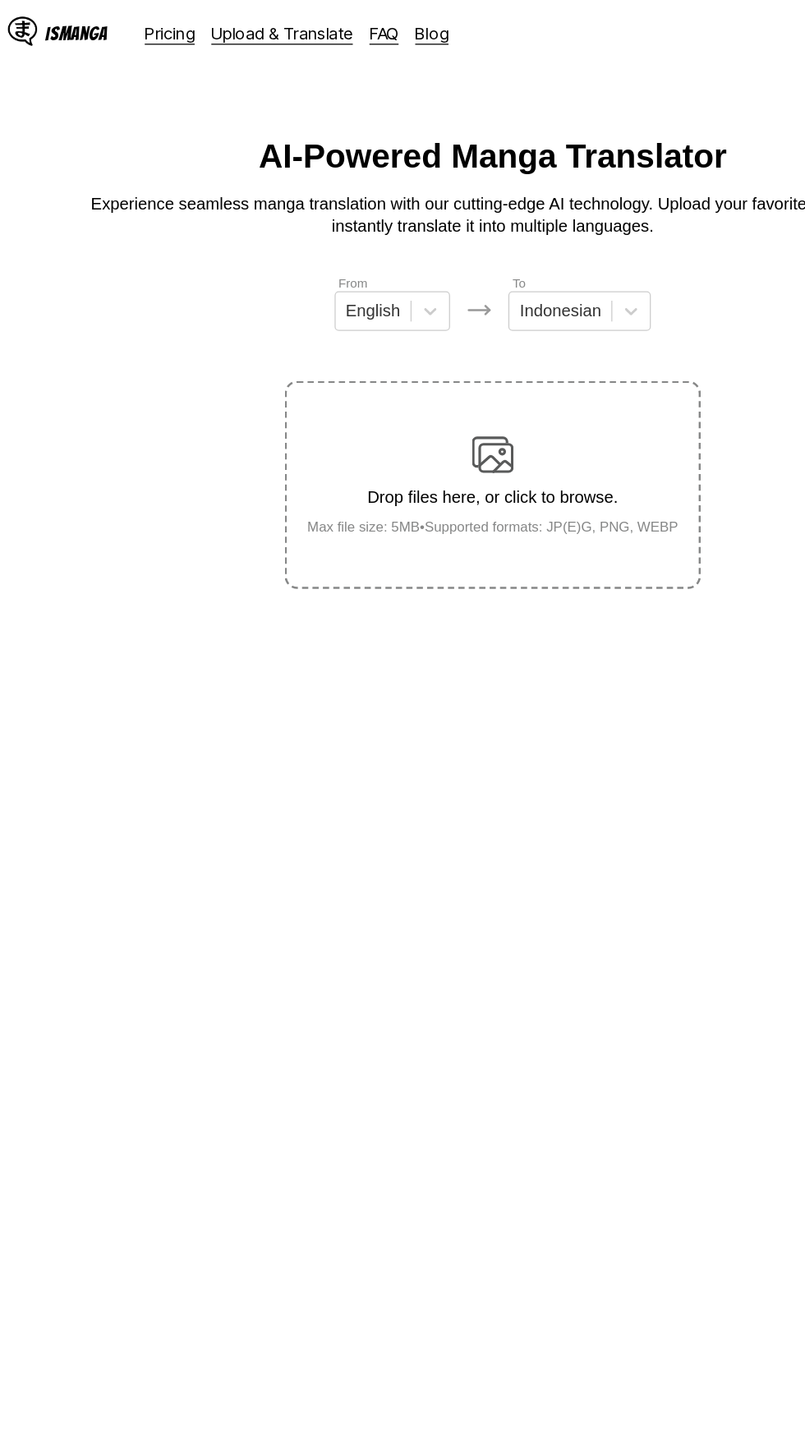
click at [420, 343] on div "Drop files here, or click to browse. Max file size: 5MB • Supported formats: JP…" at bounding box center [403, 383] width 320 height 80
click at [0, 0] on input "Drop files here, or click to browse. Max file size: 5MB • Supported formats: JP…" at bounding box center [0, 0] width 0 height 0
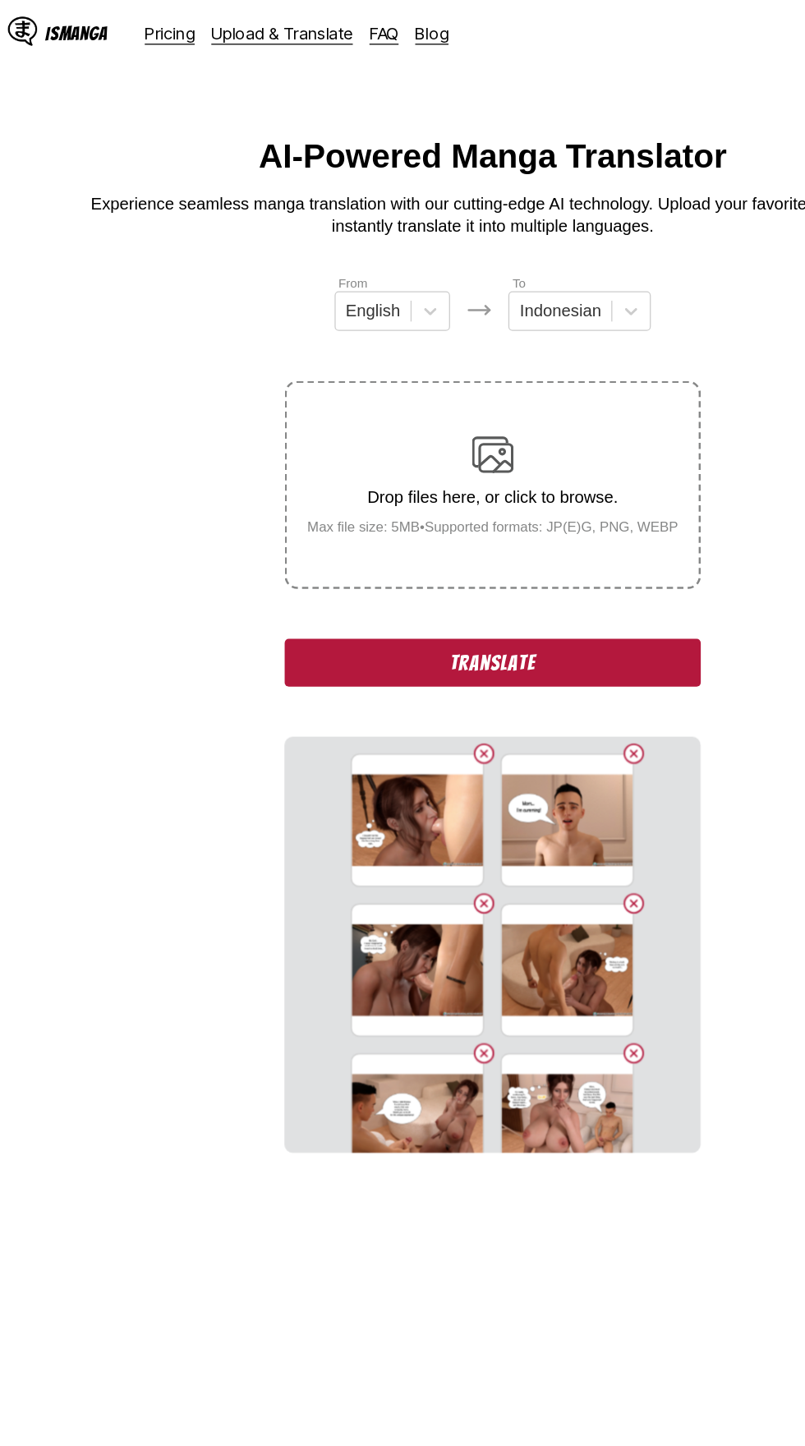
click at [512, 505] on button "Translate" at bounding box center [402, 524] width 329 height 38
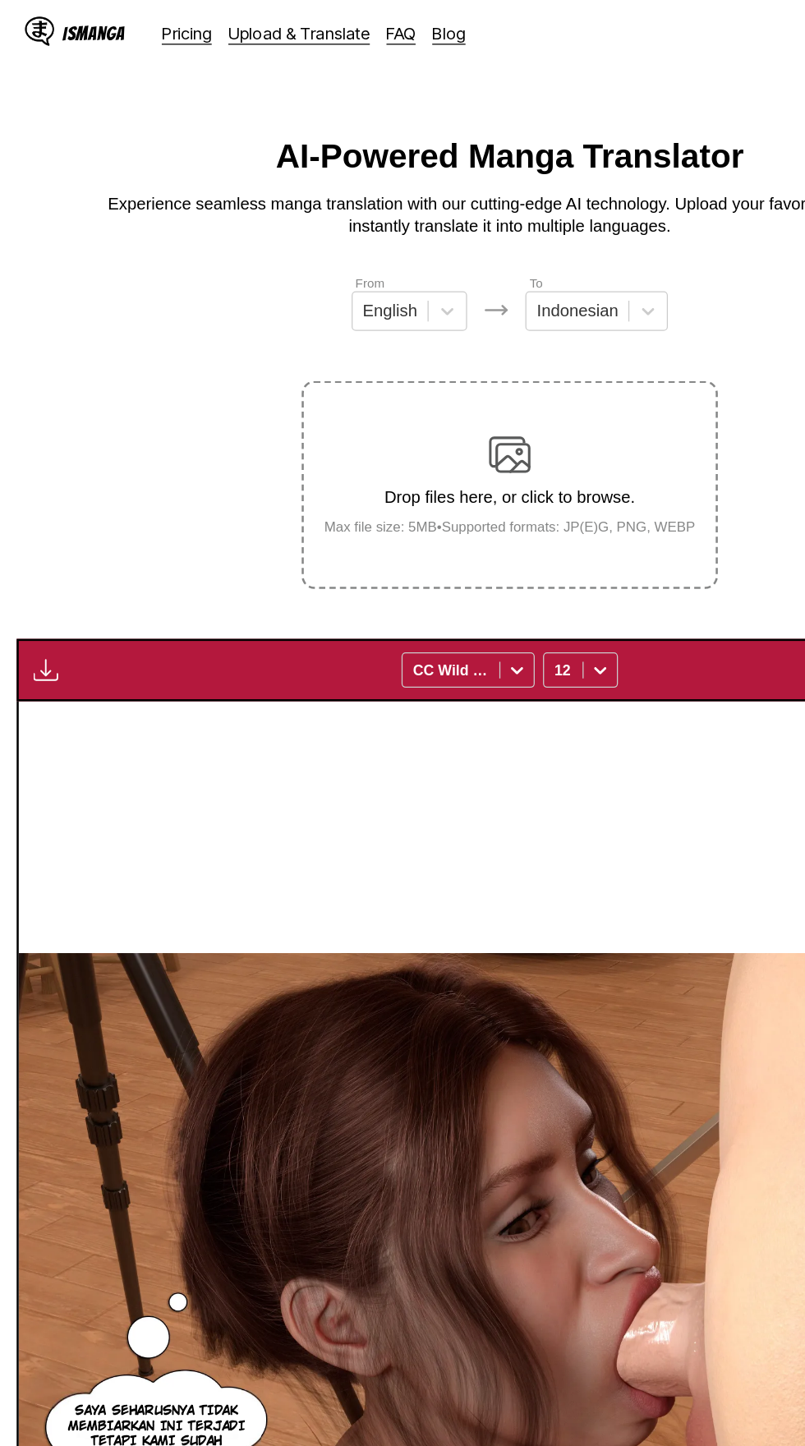
click at [35, 519] on img "button" at bounding box center [36, 529] width 20 height 20
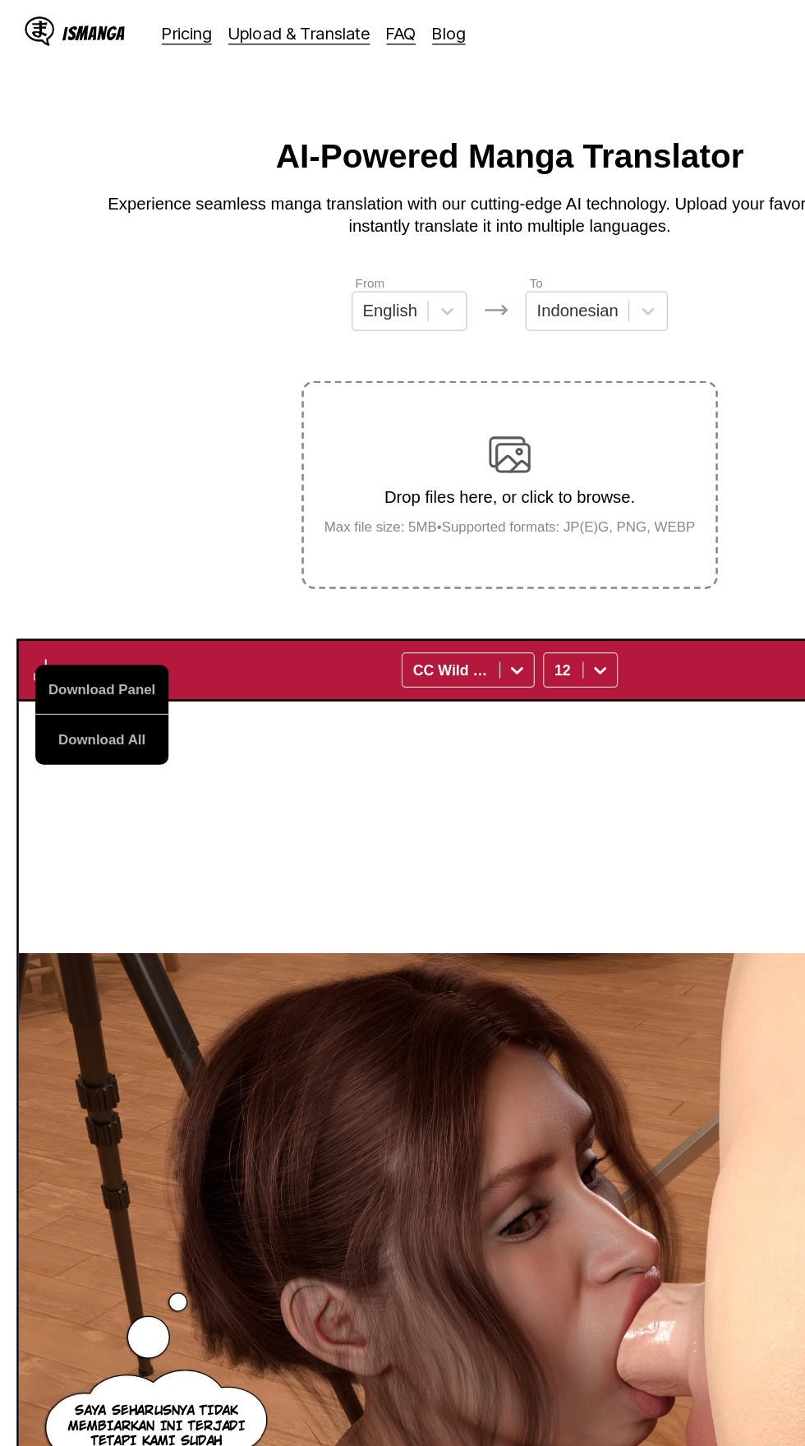
click at [65, 565] on button "Download All" at bounding box center [80, 583] width 105 height 39
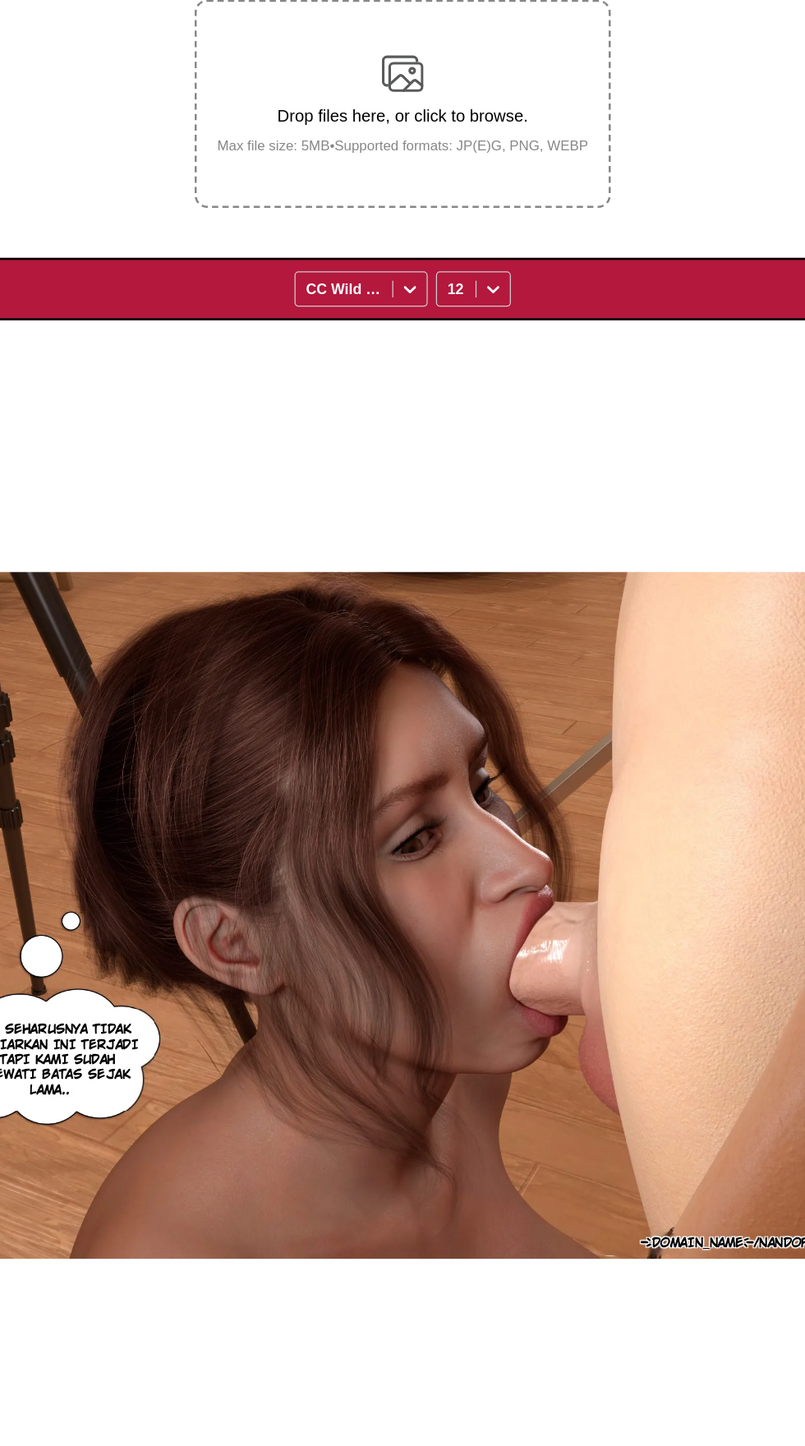
scroll to position [0, 1551]
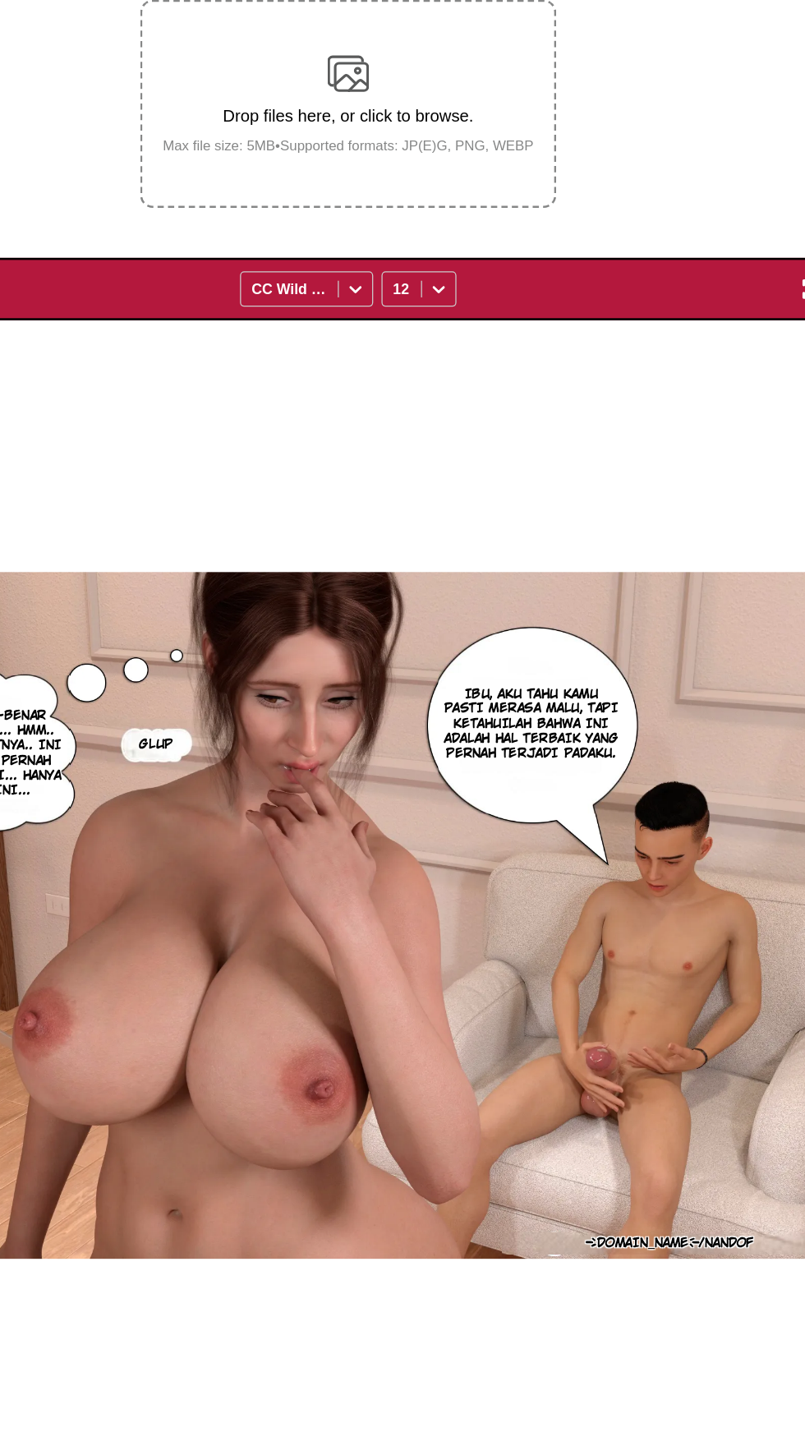
scroll to position [0, 4656]
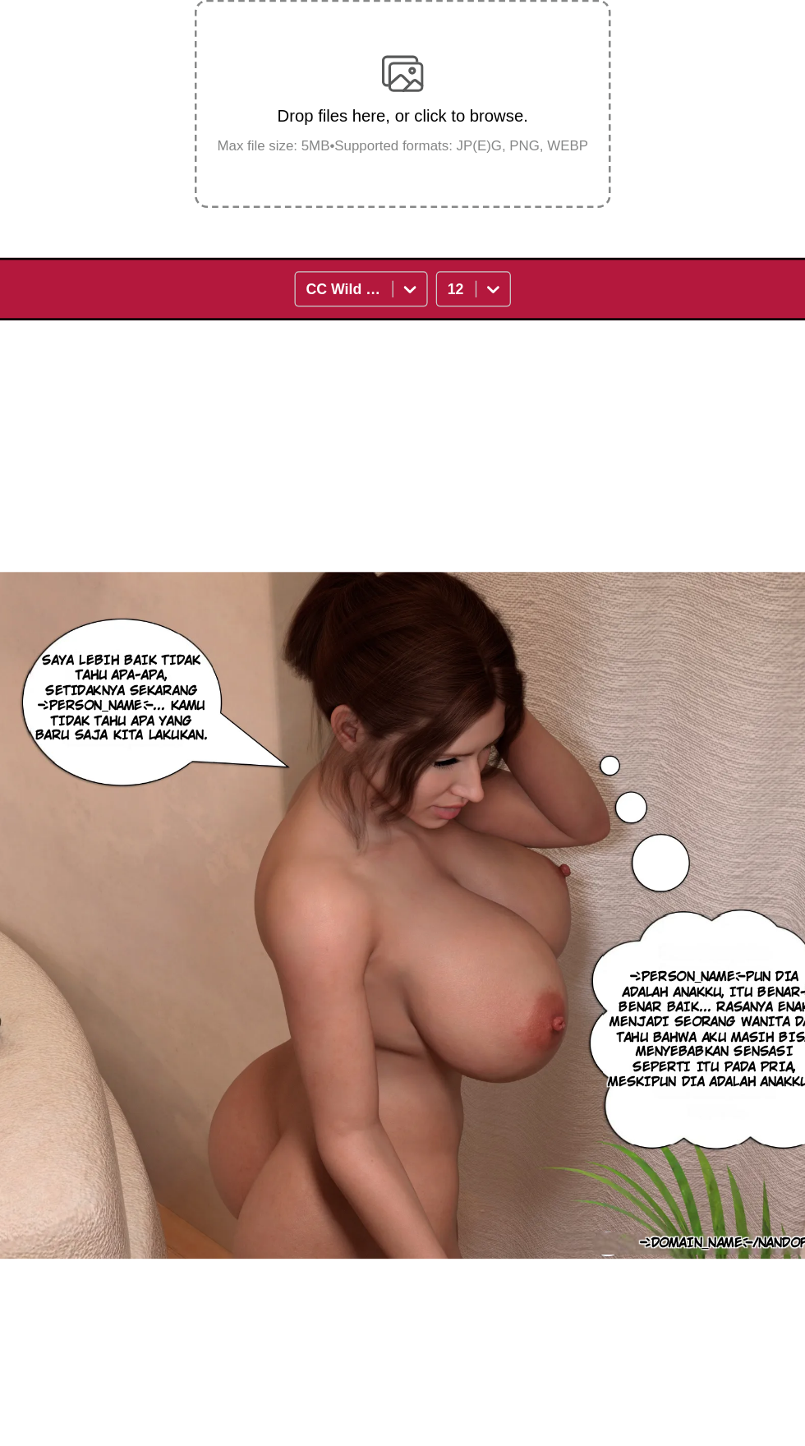
scroll to position [0, 5431]
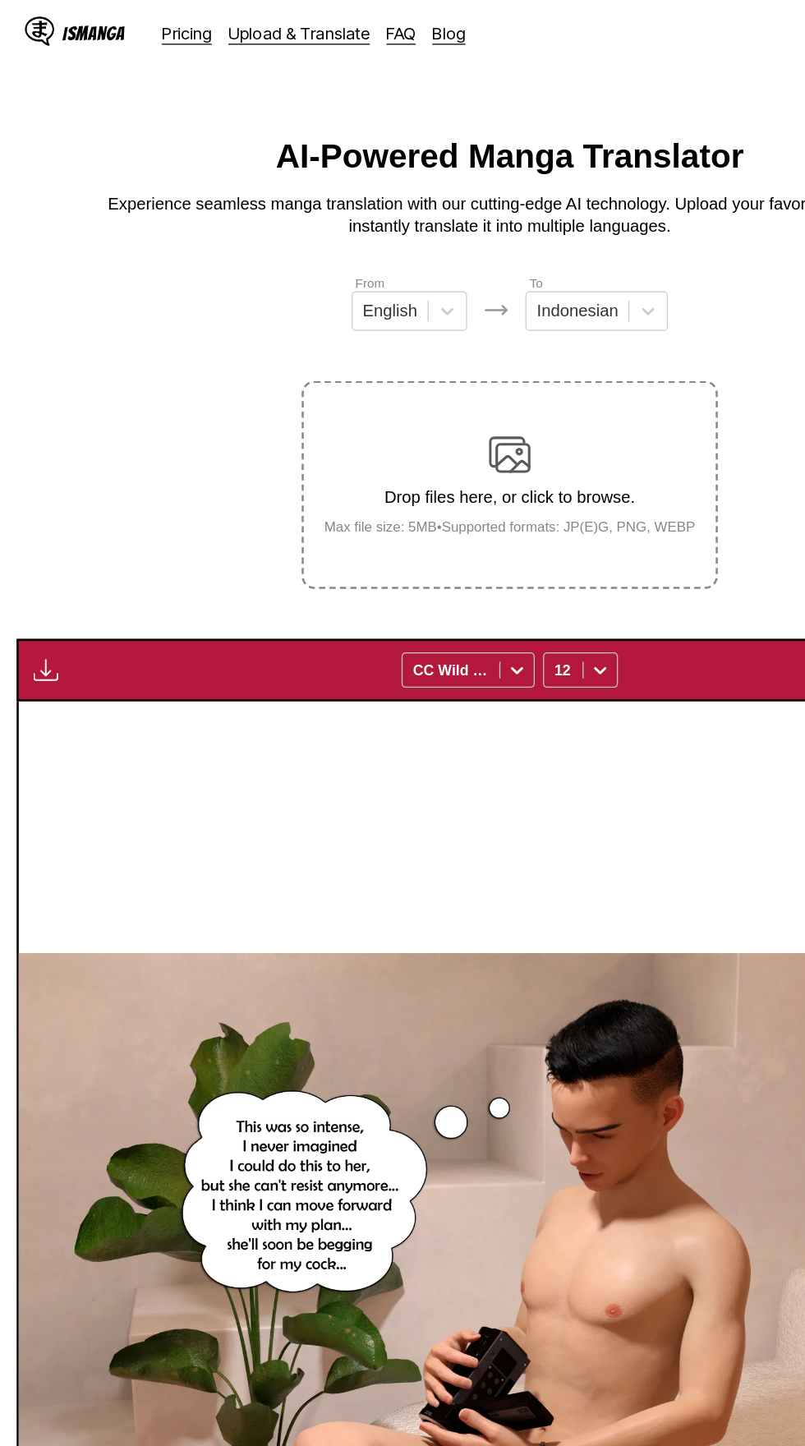
click at [29, 519] on img "button" at bounding box center [36, 529] width 20 height 20
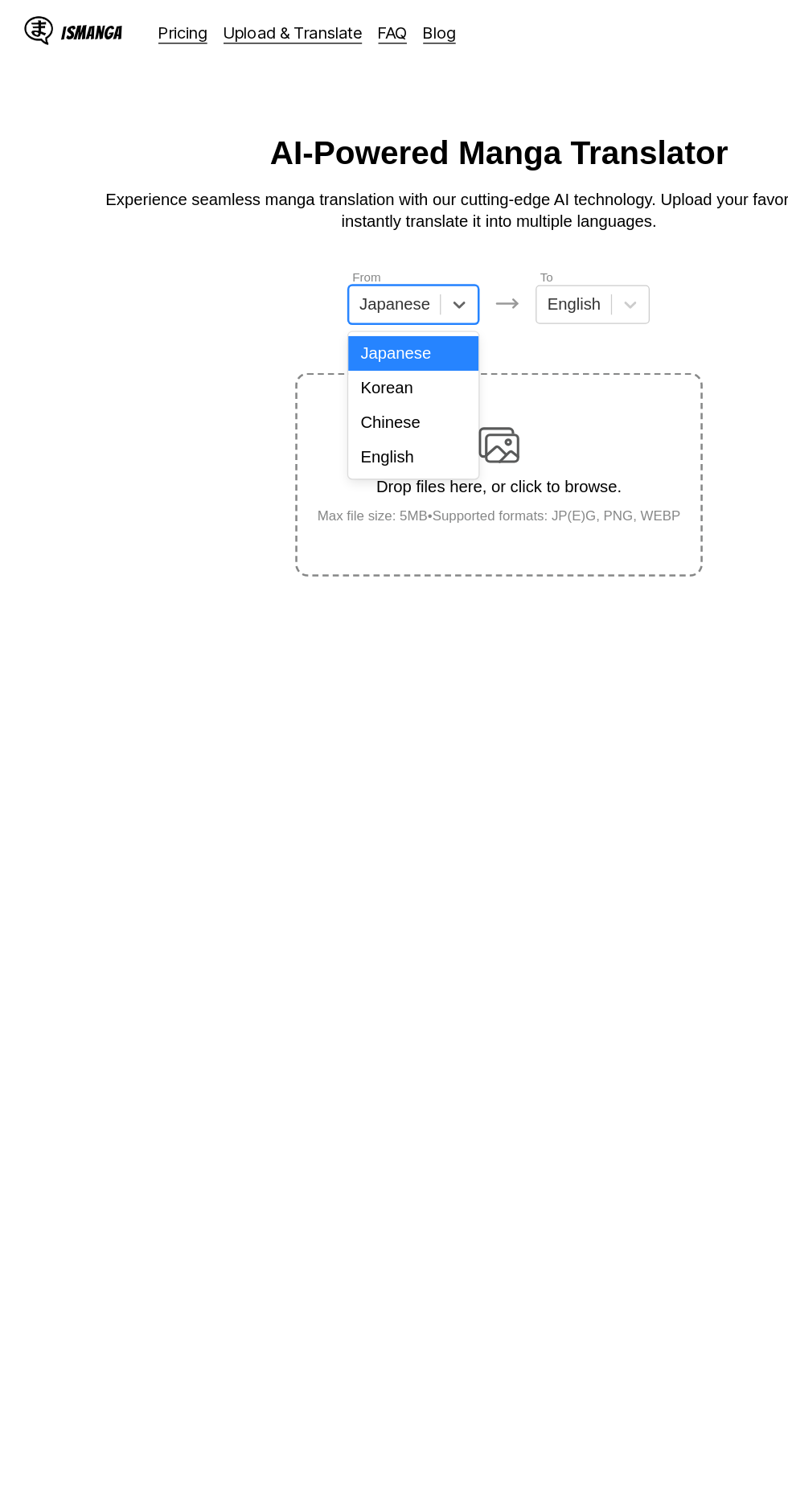
click at [349, 363] on div "English" at bounding box center [326, 361] width 103 height 27
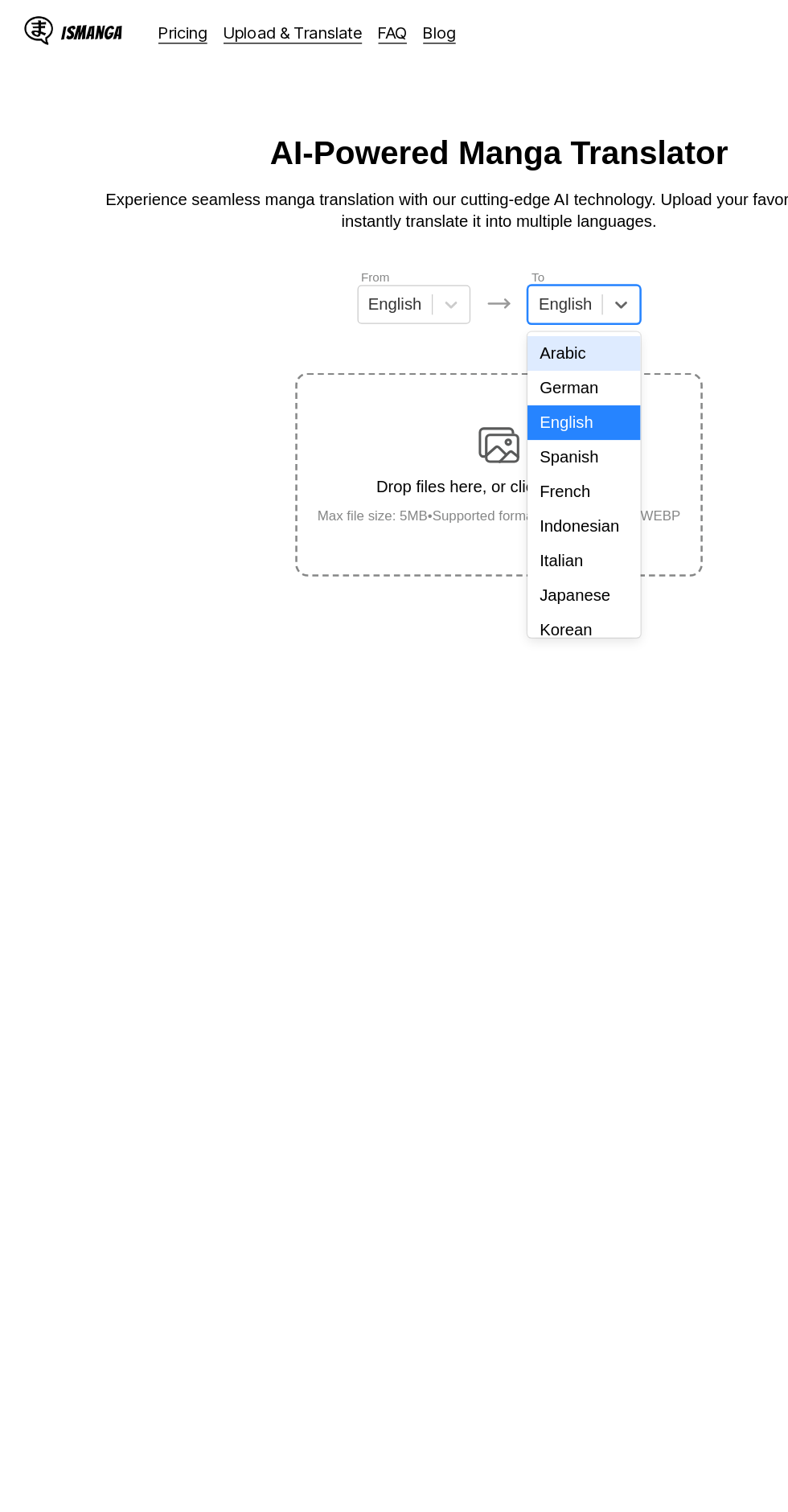
click at [472, 412] on div "Indonesian" at bounding box center [461, 416] width 89 height 27
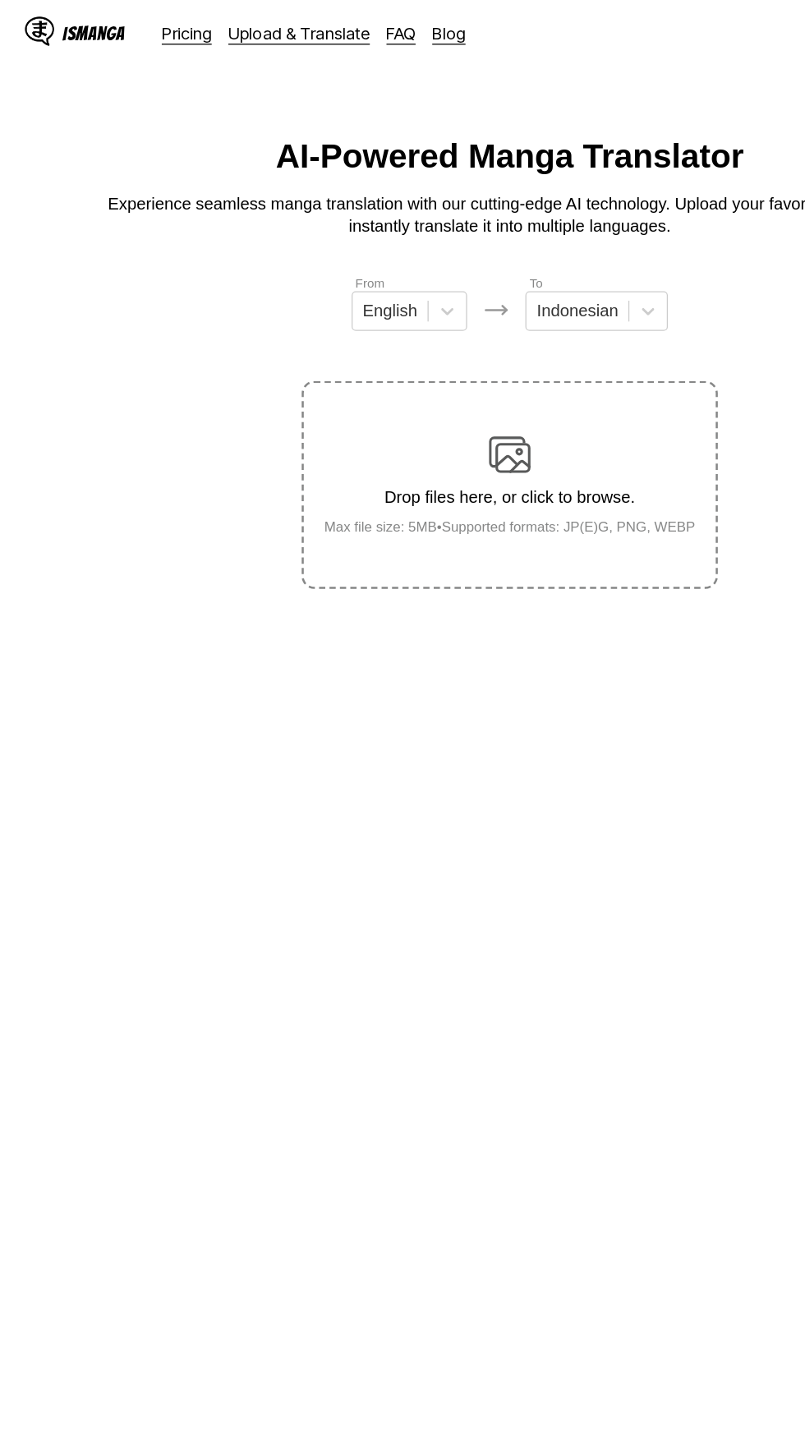
click at [429, 343] on div "Drop files here, or click to browse. Max file size: 5MB • Supported formats: JP…" at bounding box center [403, 383] width 320 height 80
click at [0, 0] on input "Drop files here, or click to browse. Max file size: 5MB • Supported formats: JP…" at bounding box center [0, 0] width 0 height 0
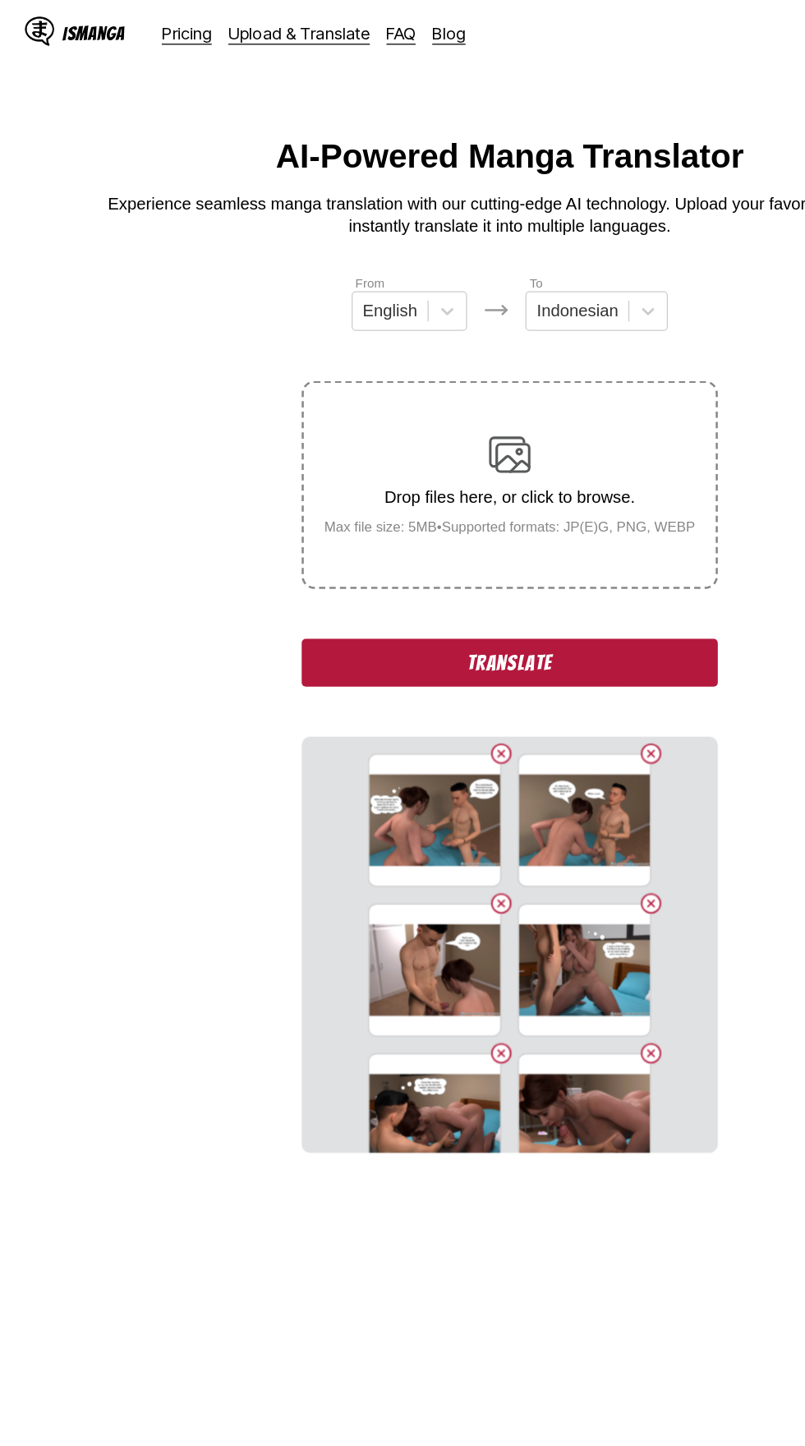
click at [488, 509] on button "Translate" at bounding box center [402, 524] width 329 height 38
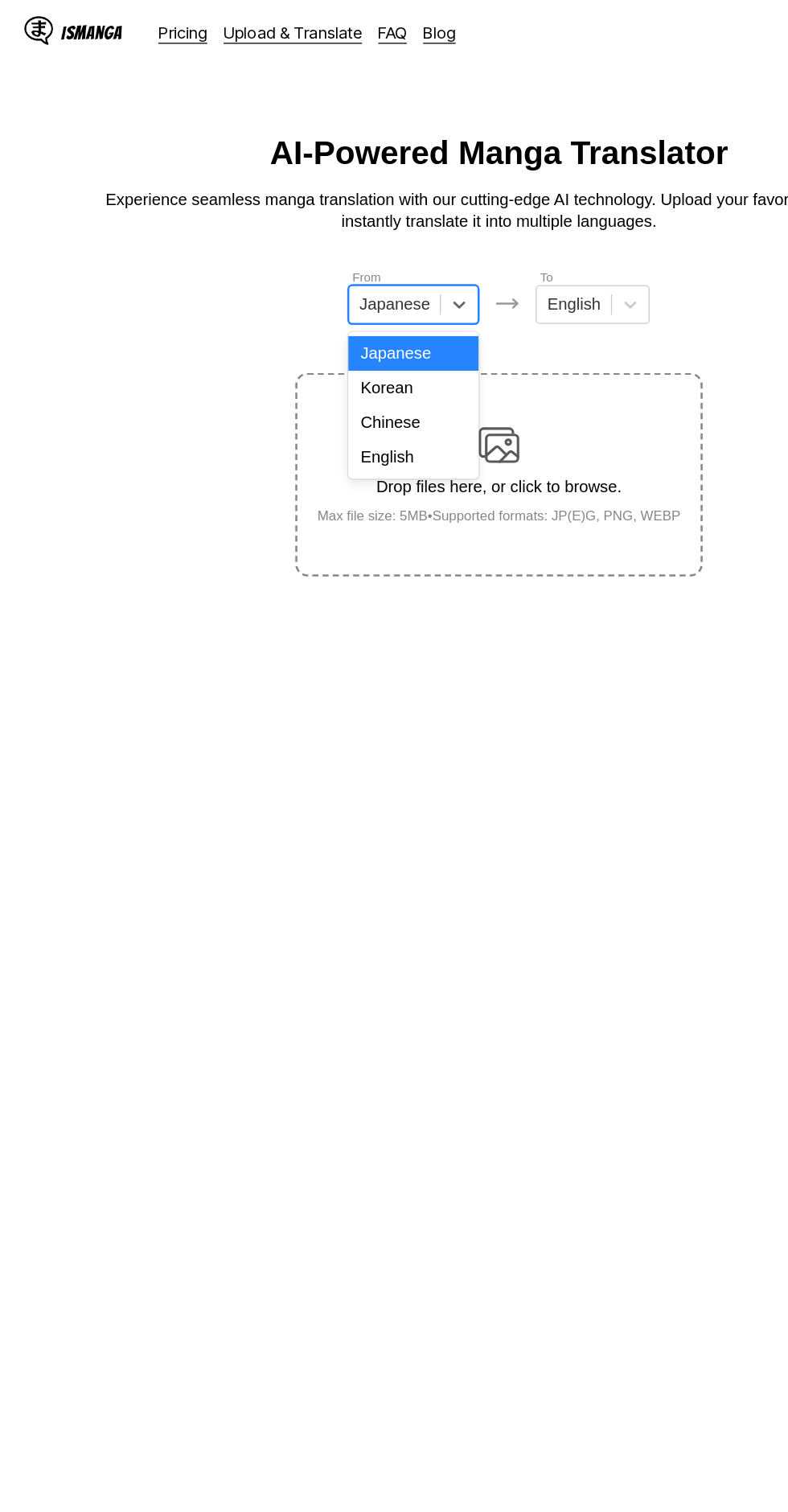
click at [341, 360] on div "English" at bounding box center [326, 361] width 103 height 27
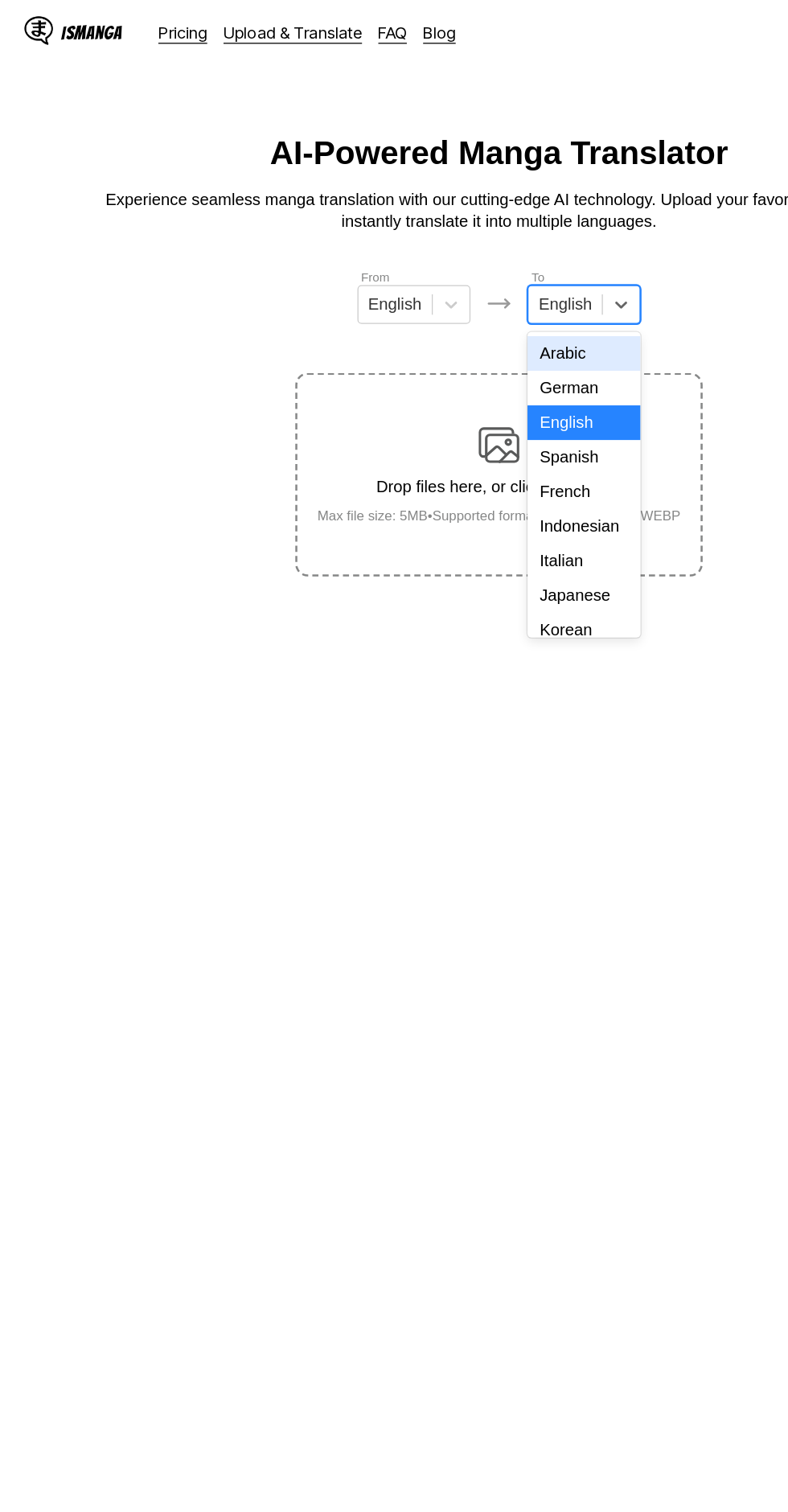
click at [464, 413] on div "Indonesian" at bounding box center [461, 416] width 89 height 27
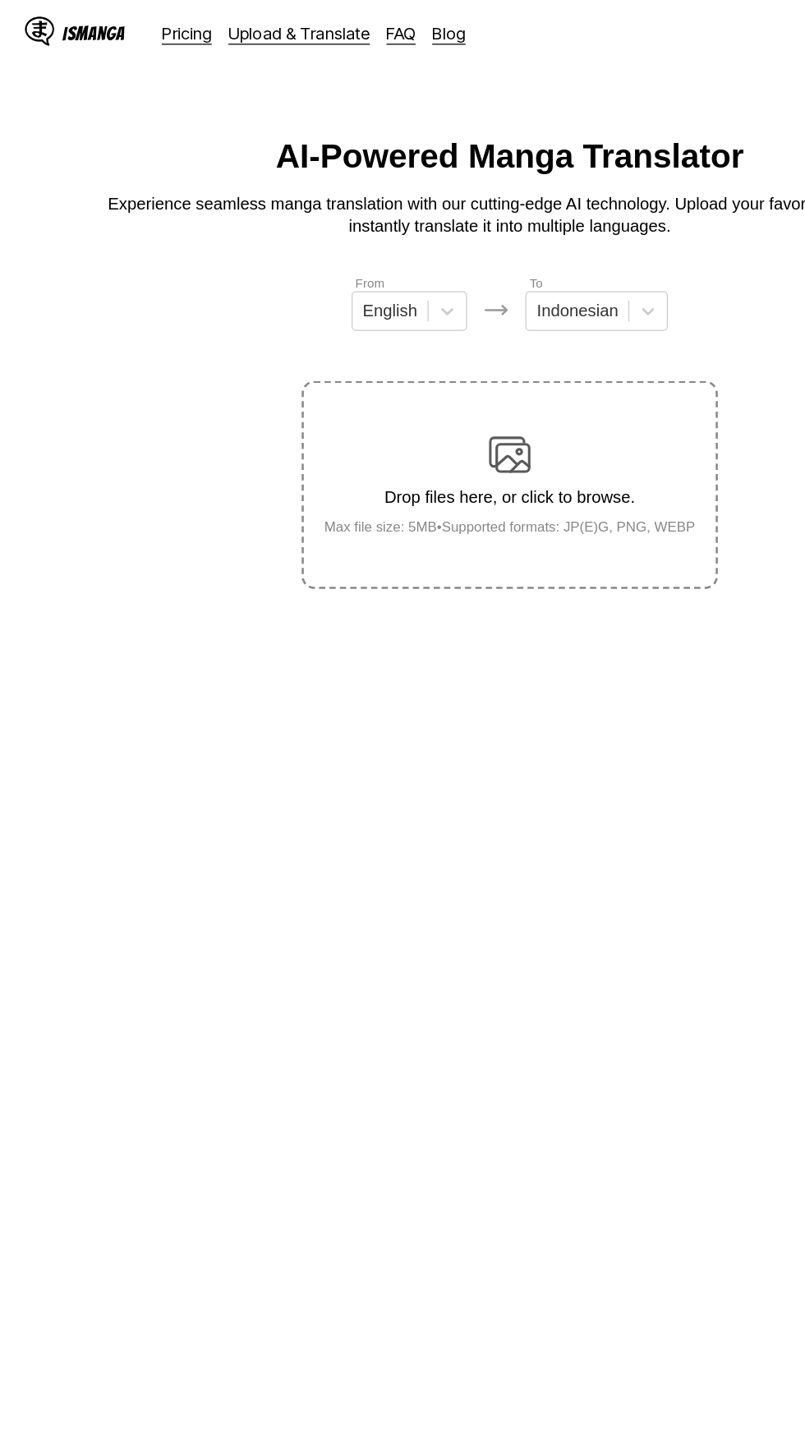
click at [400, 346] on img at bounding box center [402, 359] width 33 height 33
click at [0, 0] on input "Drop files here, or click to browse. Max file size: 5MB • Supported formats: JP…" at bounding box center [0, 0] width 0 height 0
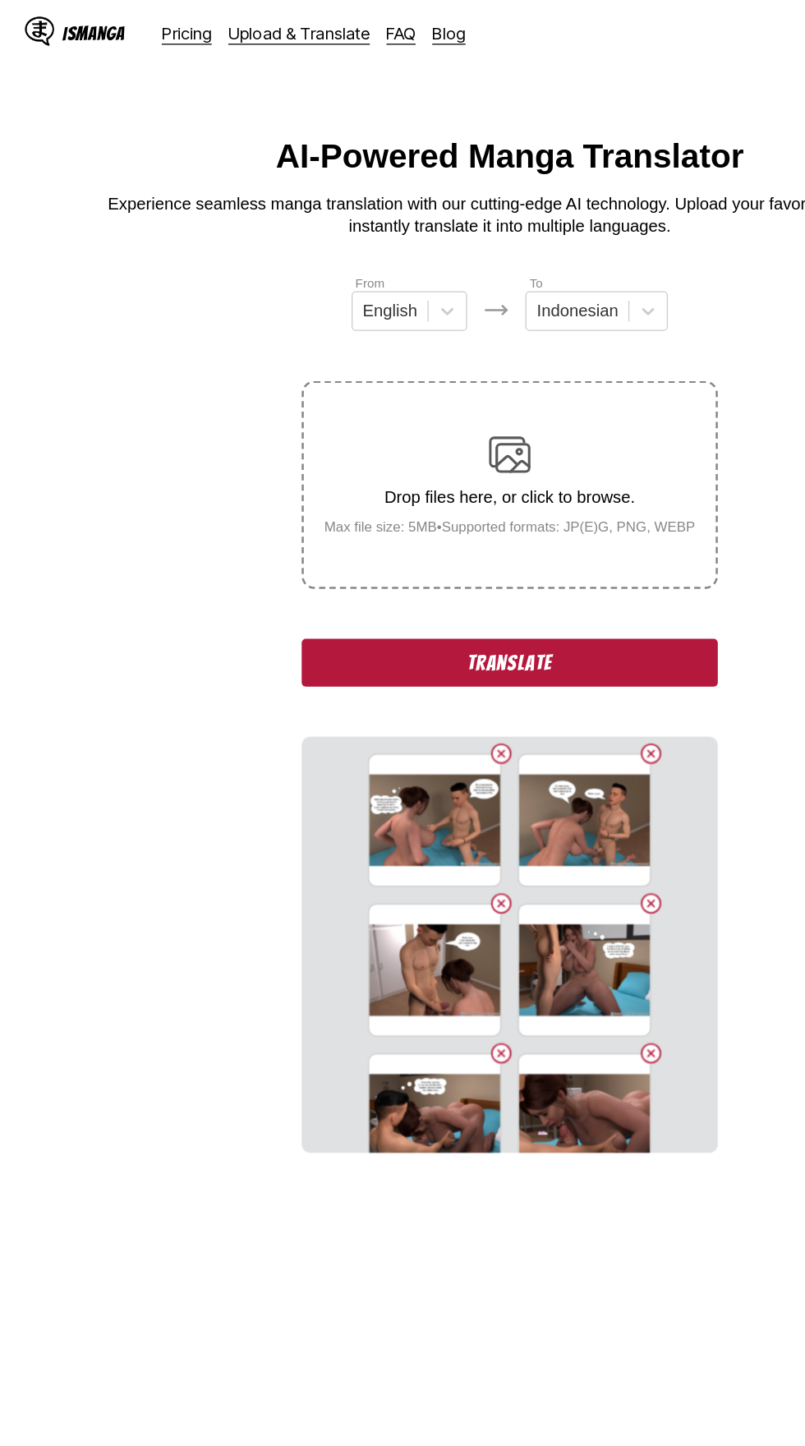
click at [467, 505] on button "Translate" at bounding box center [402, 524] width 329 height 38
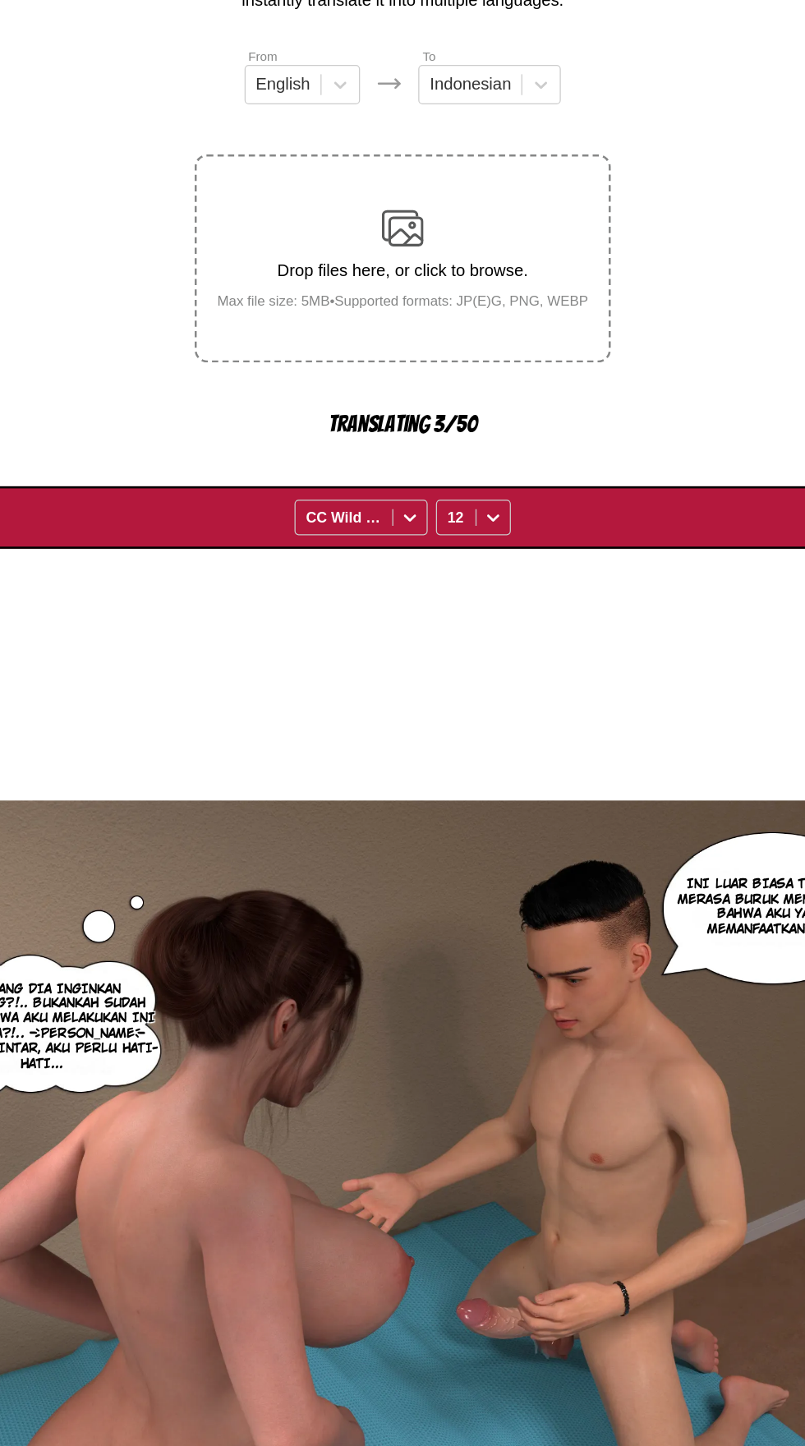
scroll to position [47, 0]
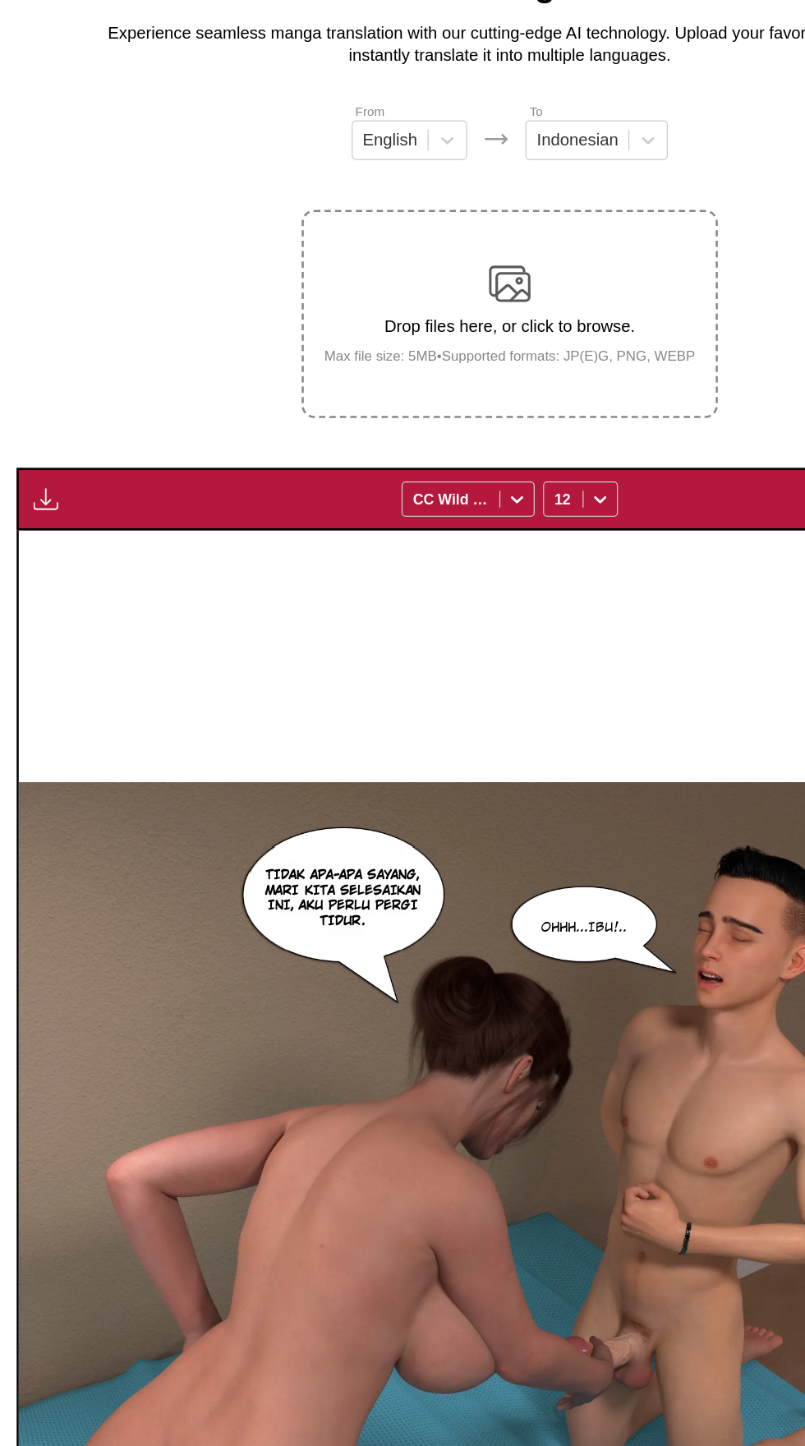
click at [31, 472] on img "button" at bounding box center [36, 482] width 20 height 20
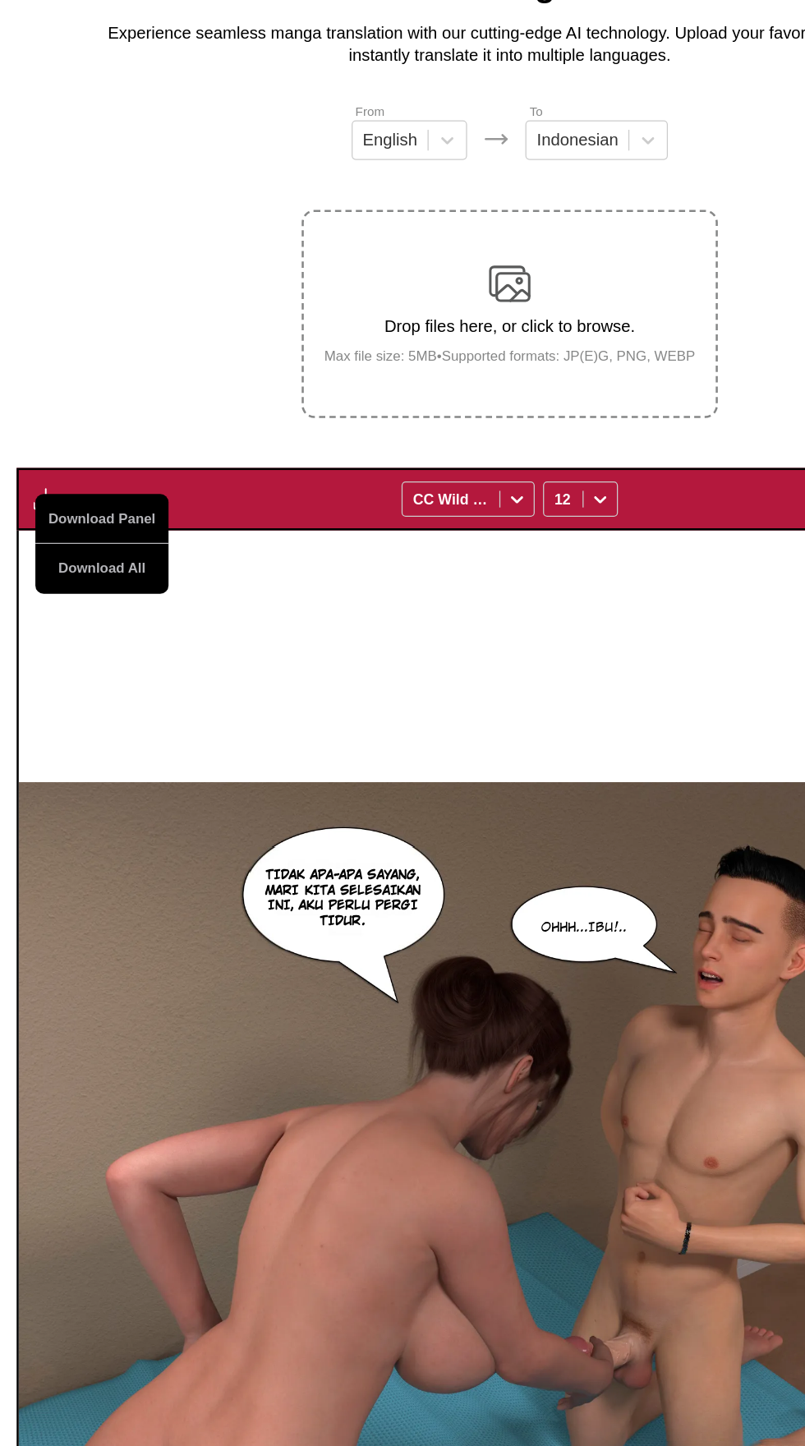
click at [114, 518] on button "Download All" at bounding box center [80, 537] width 105 height 39
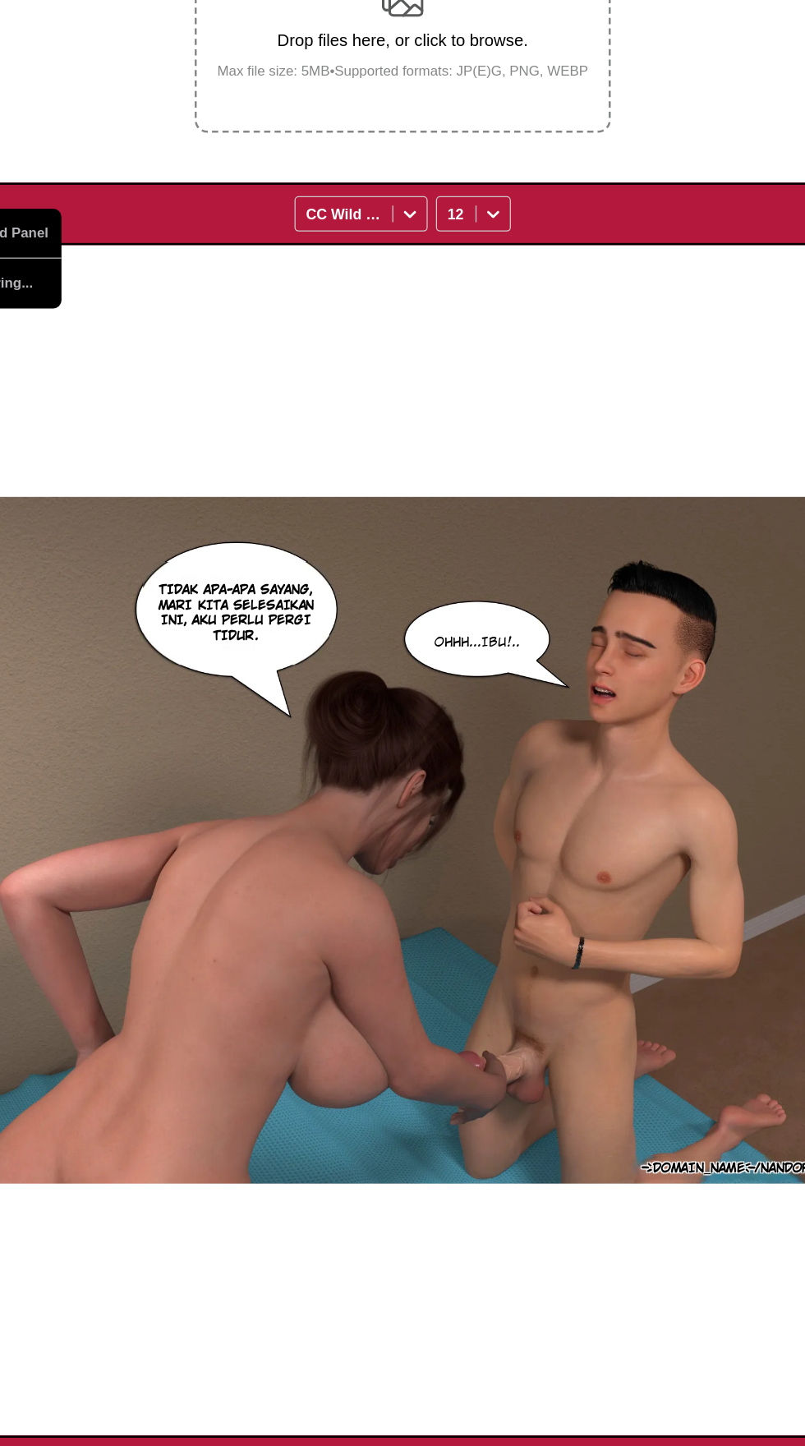
scroll to position [0, 776]
click at [31, 463] on img "button" at bounding box center [36, 473] width 20 height 20
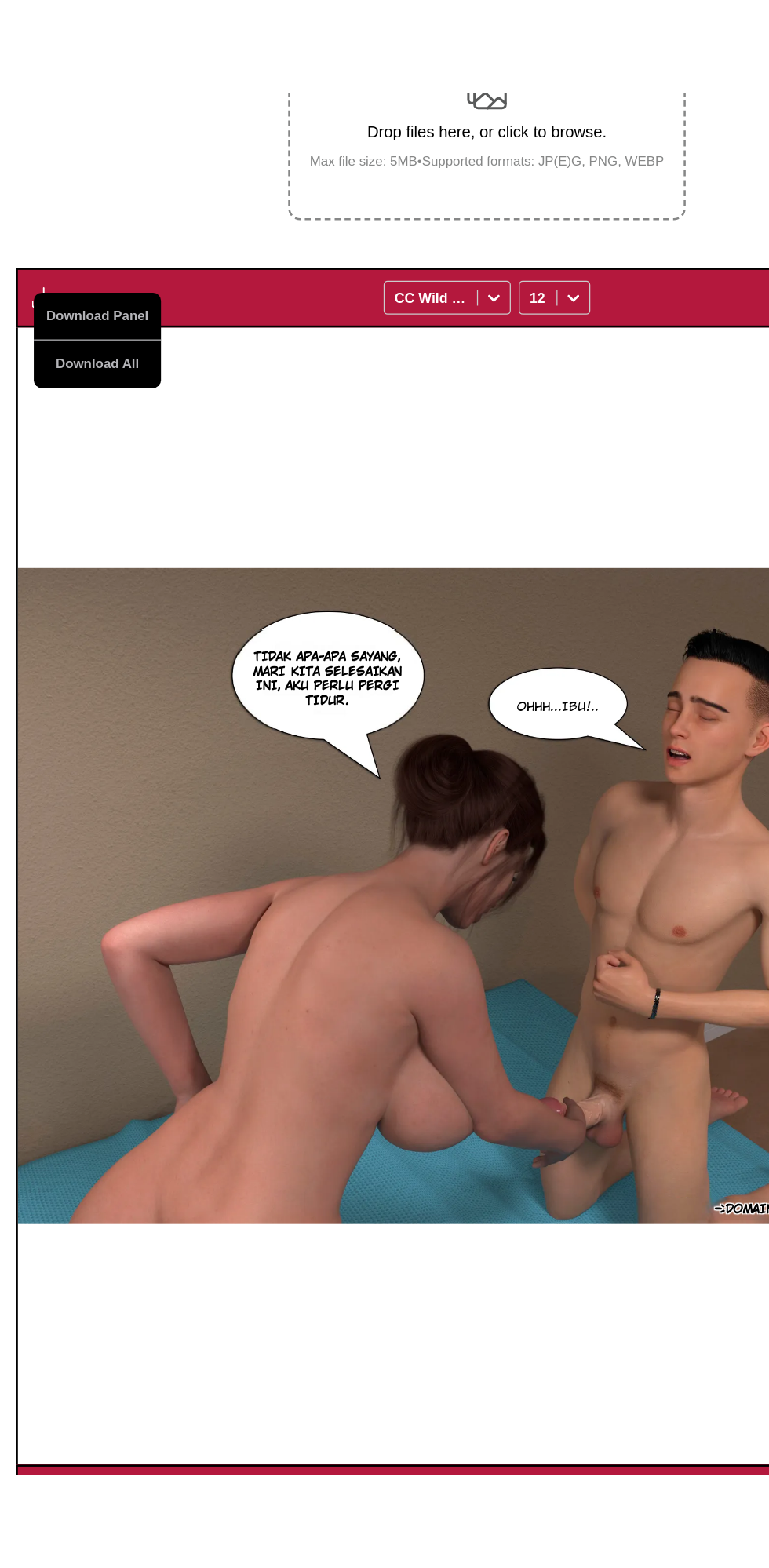
scroll to position [53, 0]
